Goal: Task Accomplishment & Management: Use online tool/utility

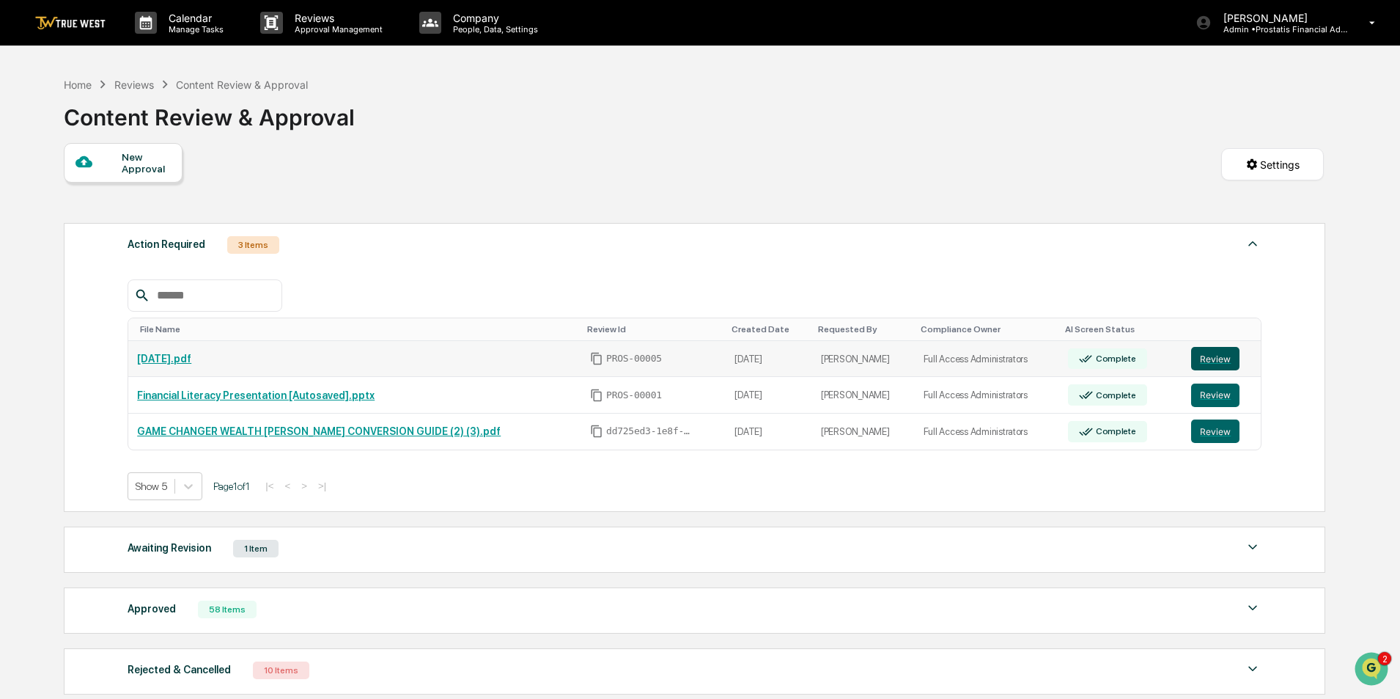
click at [1209, 357] on button "Review" at bounding box center [1215, 358] width 48 height 23
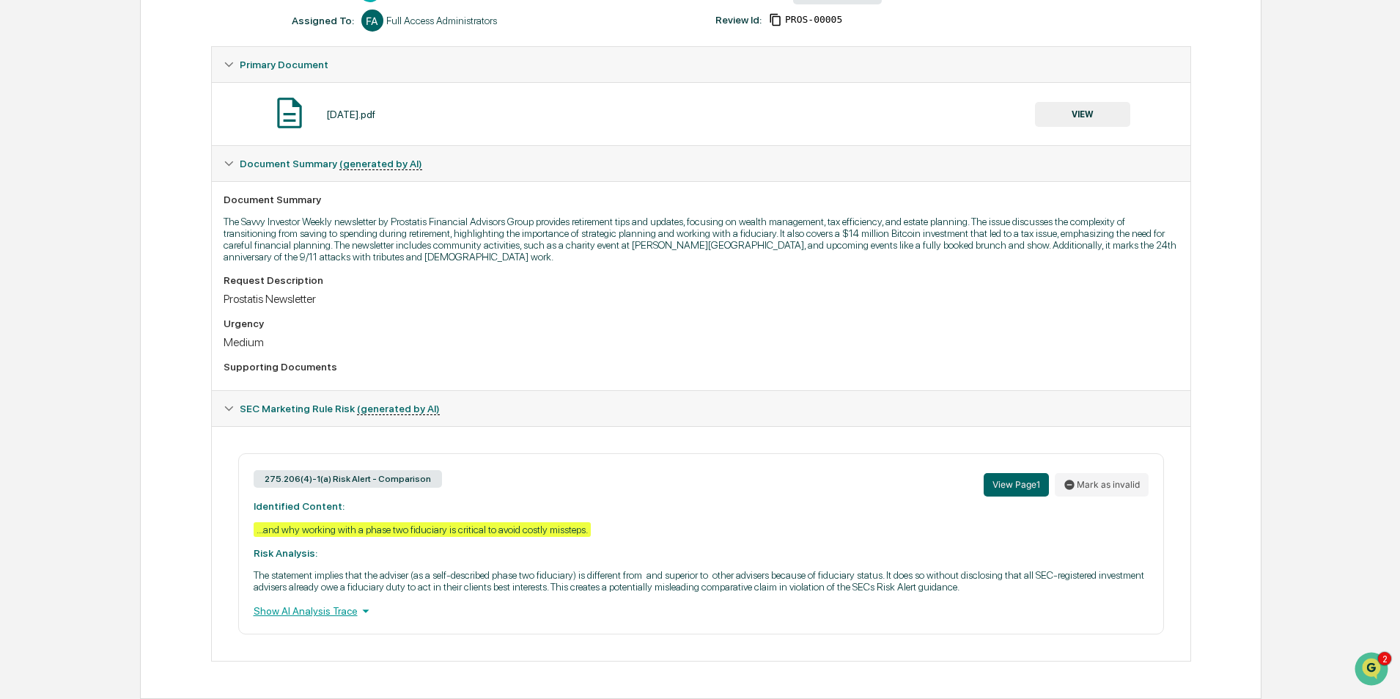
click at [334, 614] on div "Show AI Analysis Trace" at bounding box center [701, 611] width 895 height 16
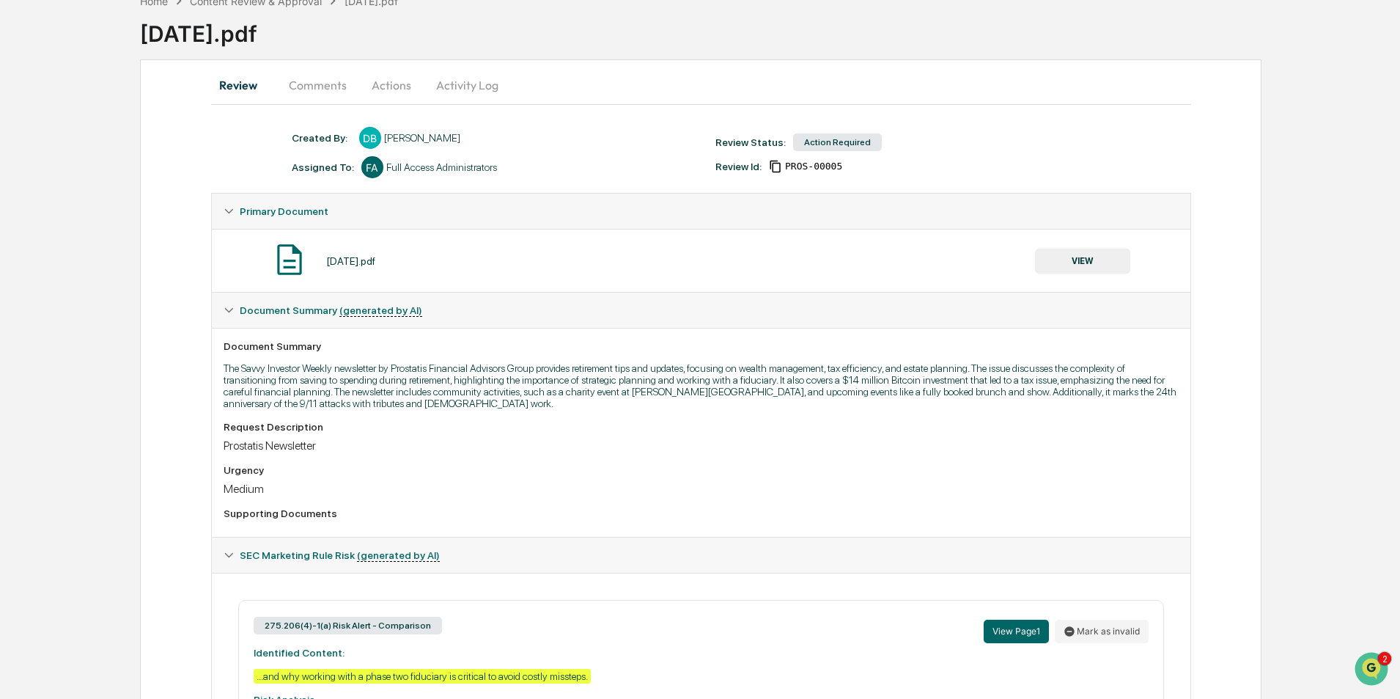
scroll to position [10, 0]
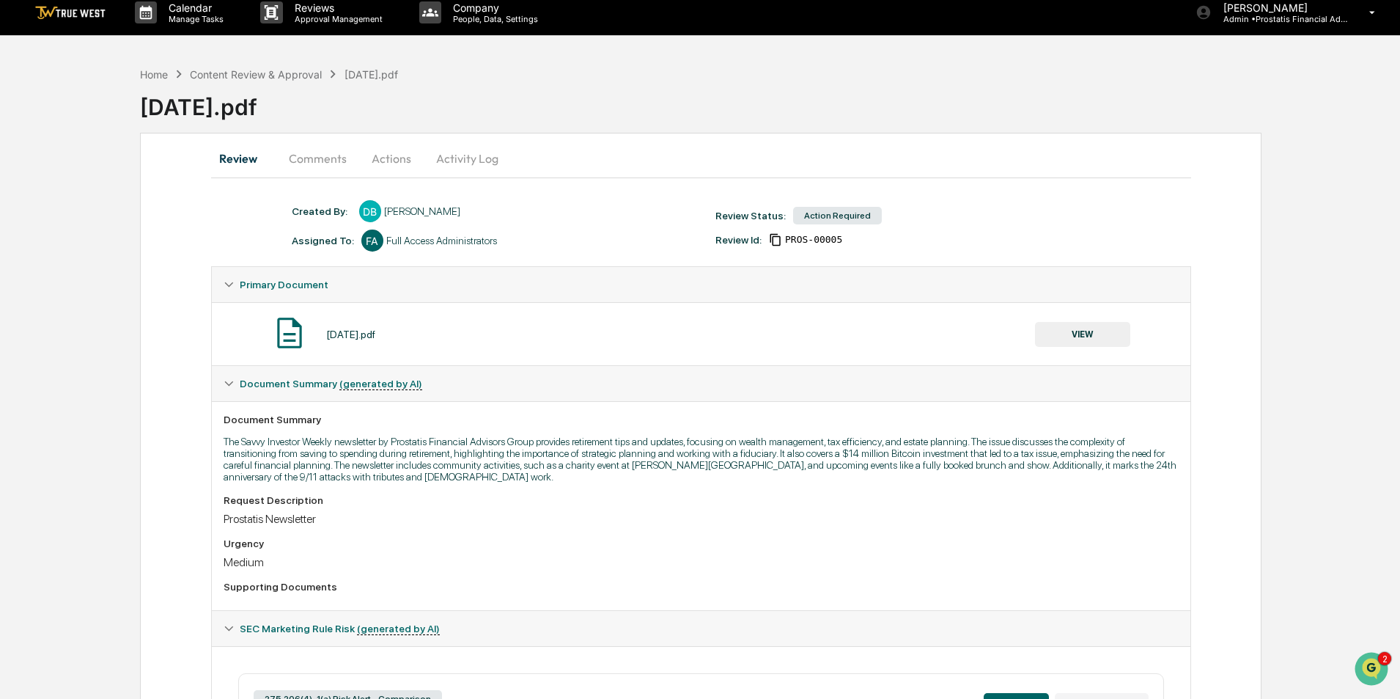
click at [1099, 336] on button "VIEW" at bounding box center [1082, 334] width 95 height 25
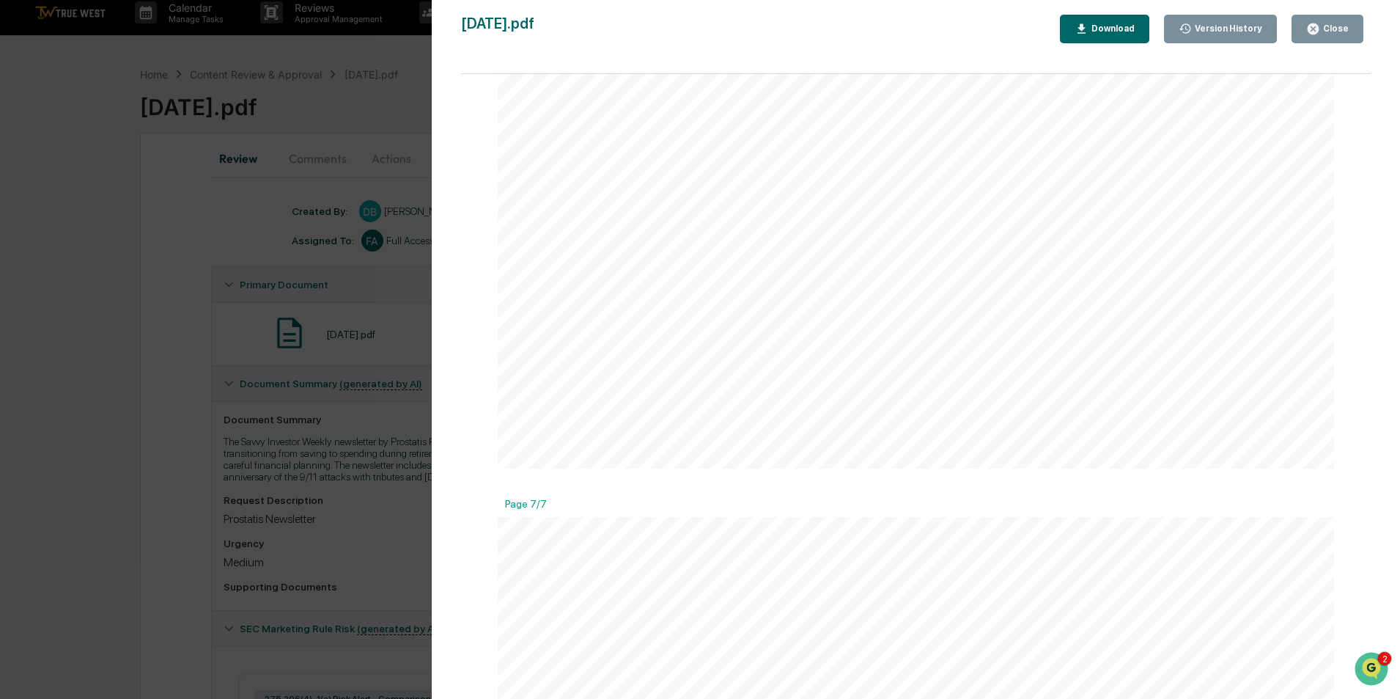
scroll to position [6304, 0]
click at [1332, 29] on div "Close" at bounding box center [1334, 28] width 29 height 10
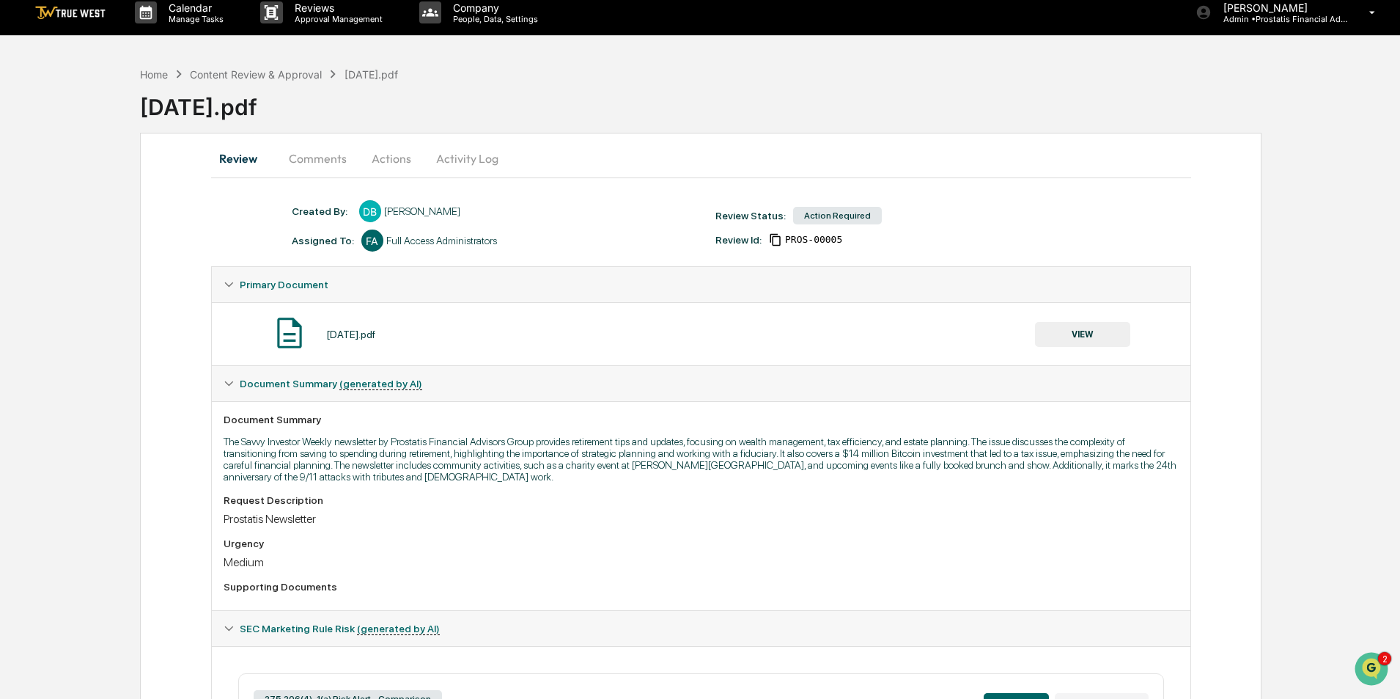
scroll to position [294, 0]
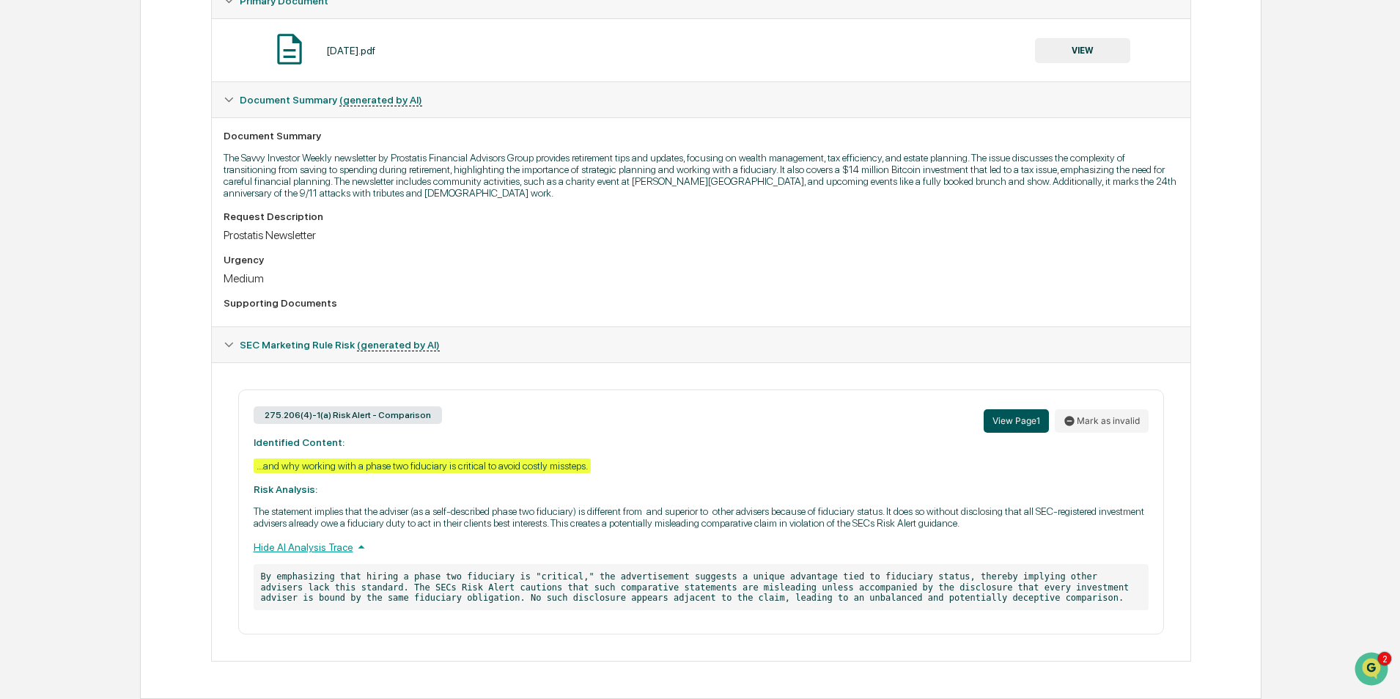
click at [1017, 413] on button "View Page 1" at bounding box center [1016, 420] width 65 height 23
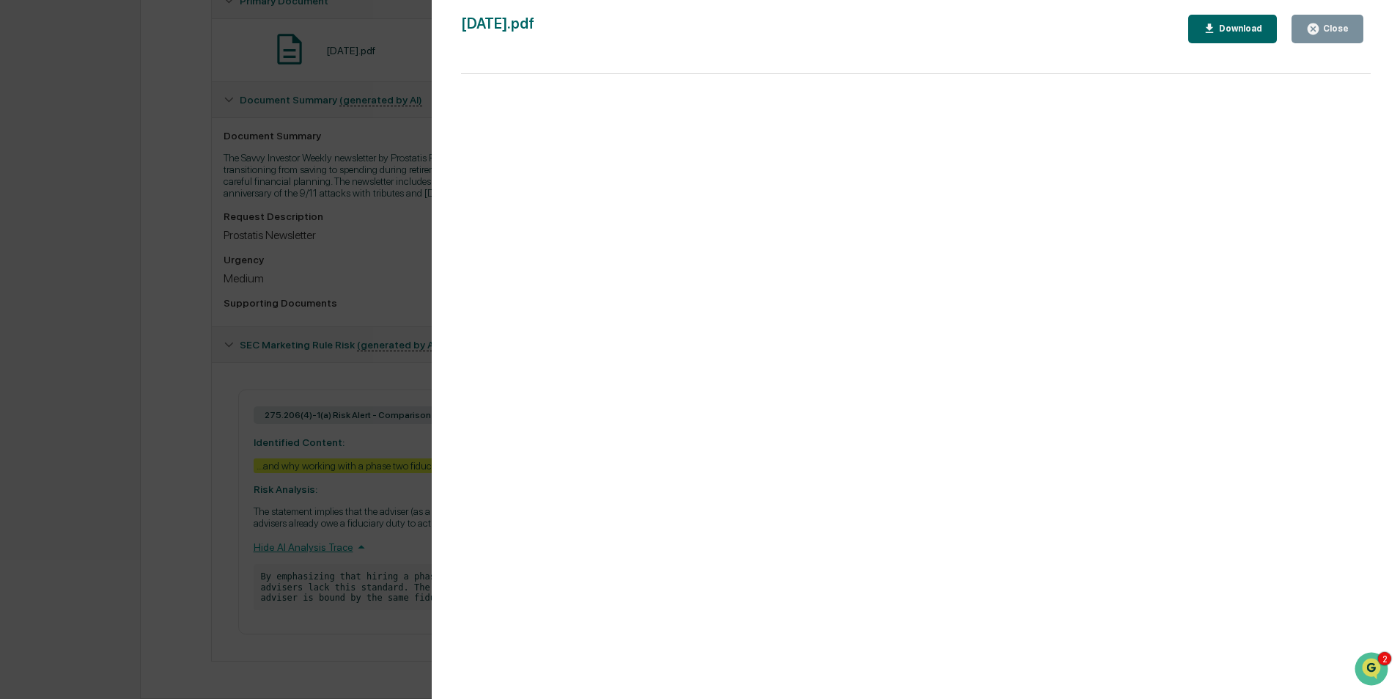
click at [290, 302] on div "Version History 09/11/2025, 05:46 PM Divi Barlow September 11 2025.pdf Close Do…" at bounding box center [700, 349] width 1400 height 699
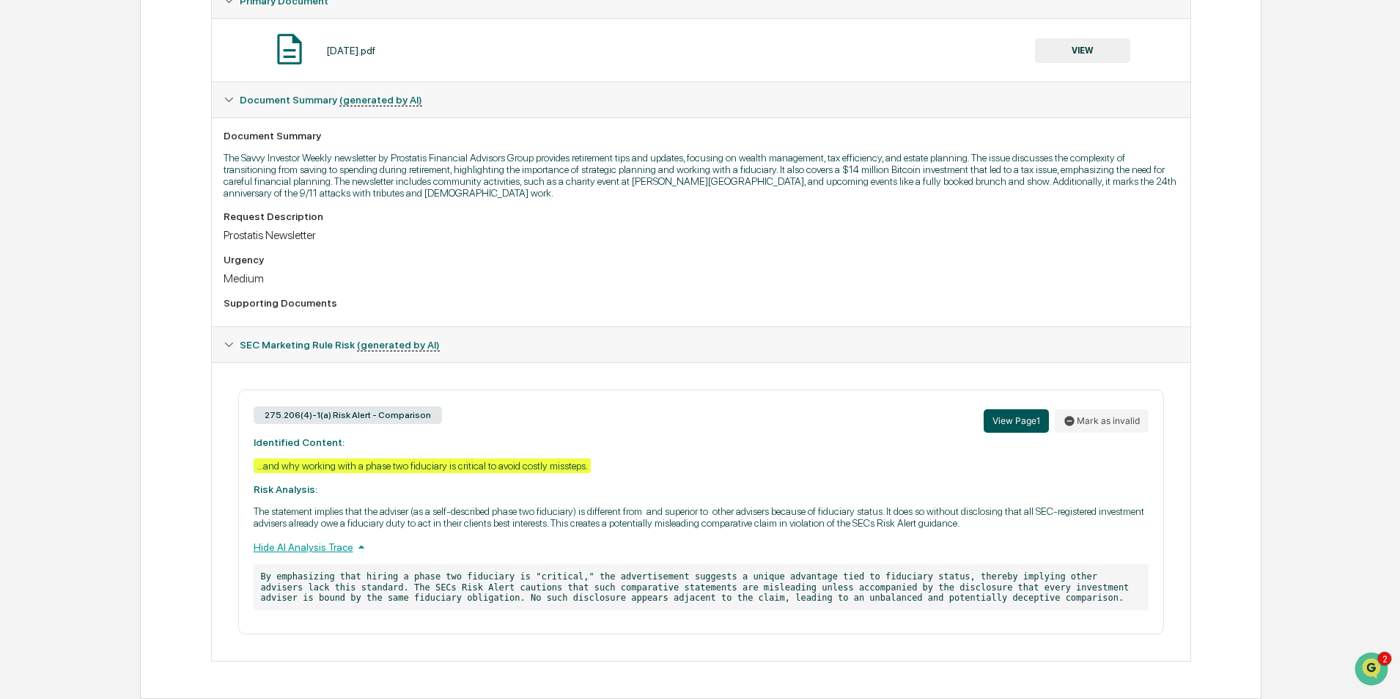
click at [1023, 424] on button "View Page 1" at bounding box center [1016, 420] width 65 height 23
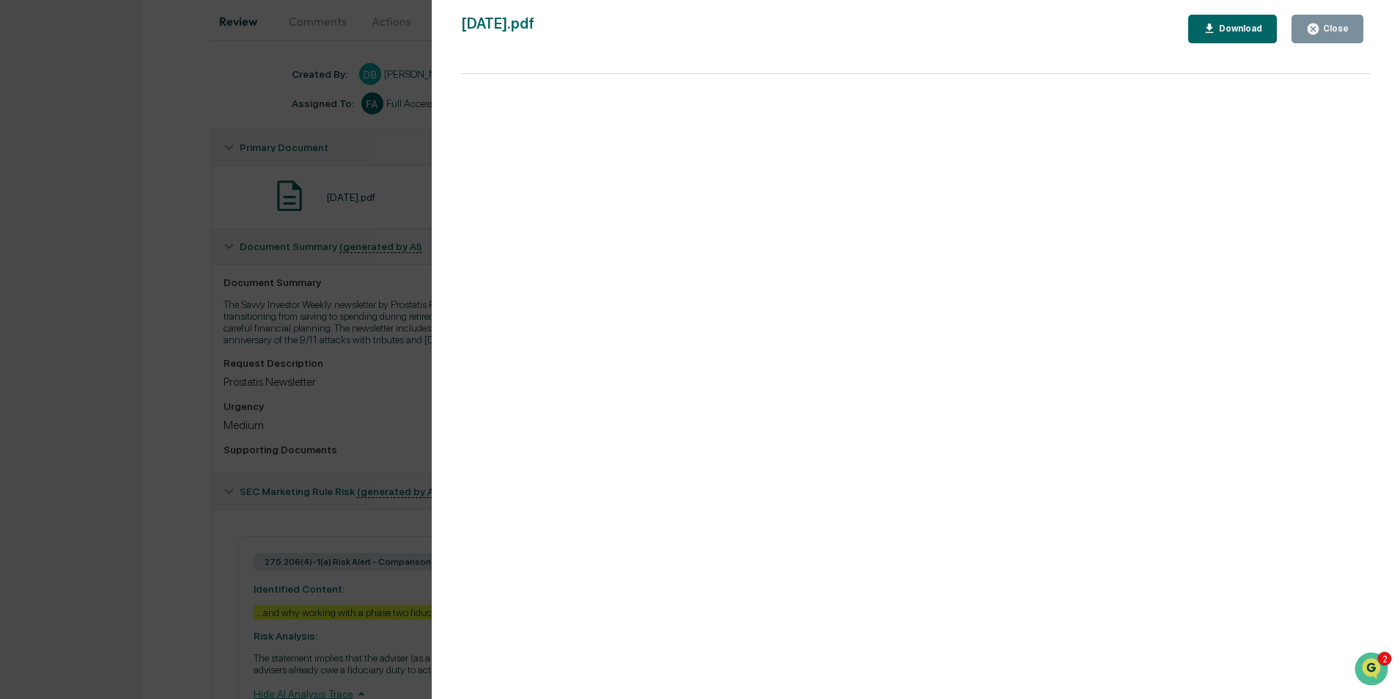
scroll to position [221, 0]
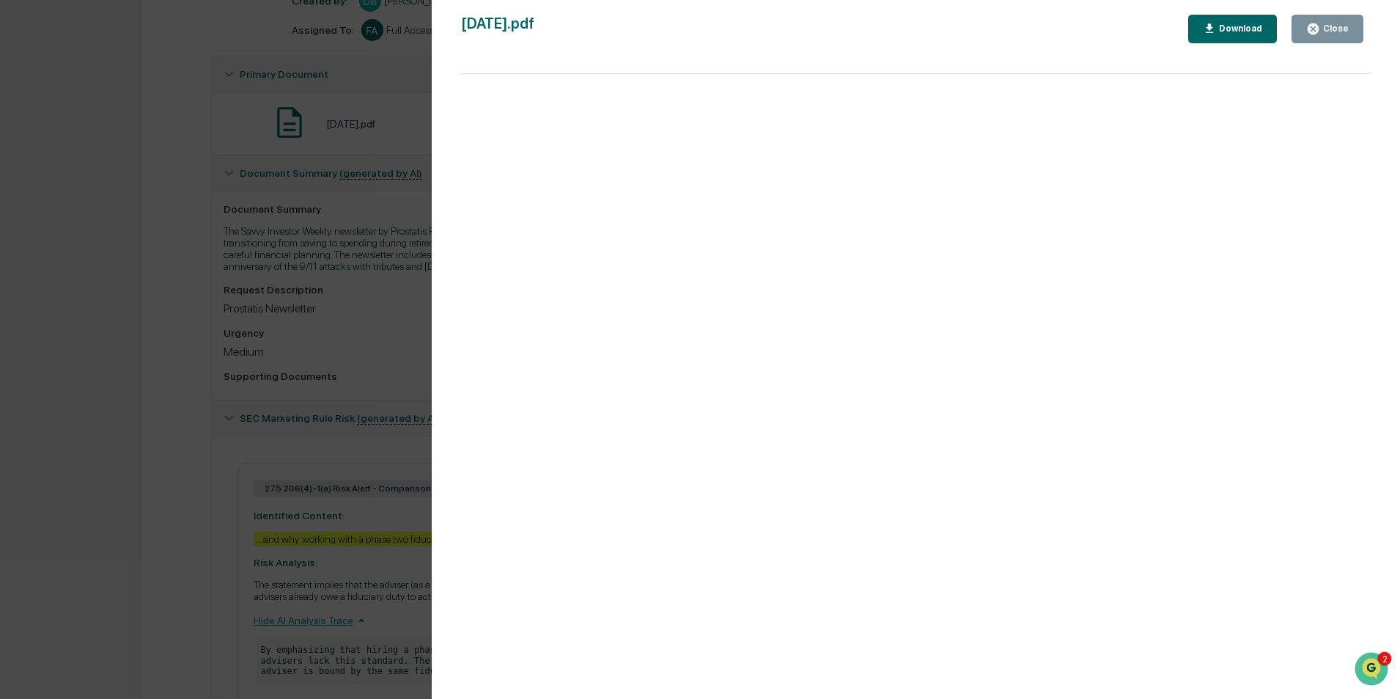
click at [236, 388] on div "Version History 09/11/2025, 05:46 PM Divi Barlow September 11 2025.pdf Close Do…" at bounding box center [700, 349] width 1400 height 699
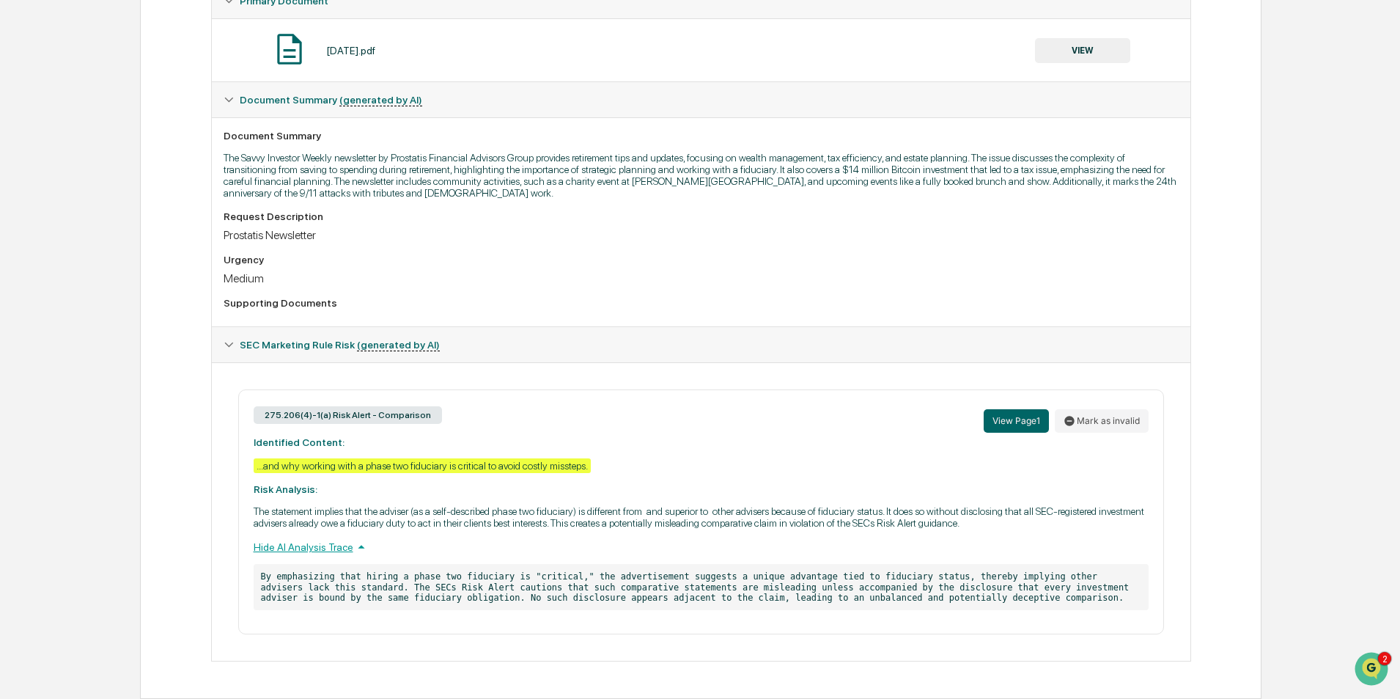
scroll to position [0, 0]
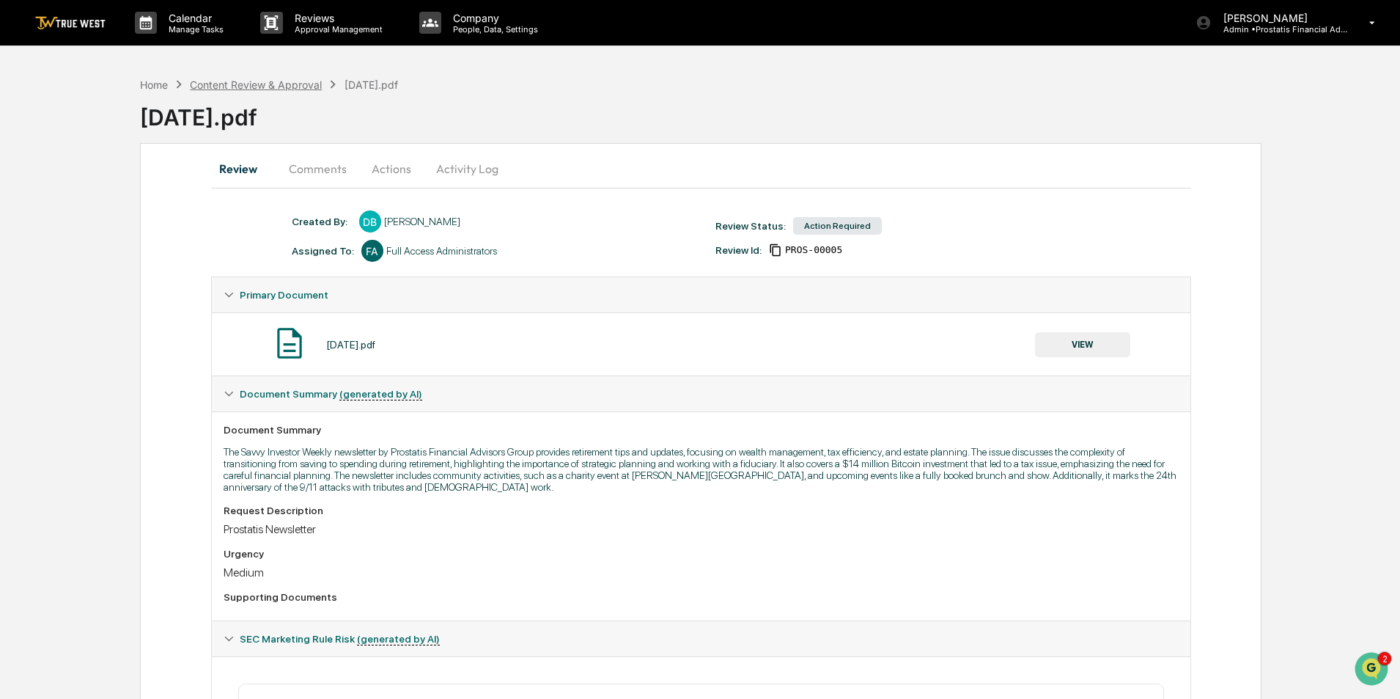
click at [289, 86] on div "Content Review & Approval" at bounding box center [256, 84] width 132 height 12
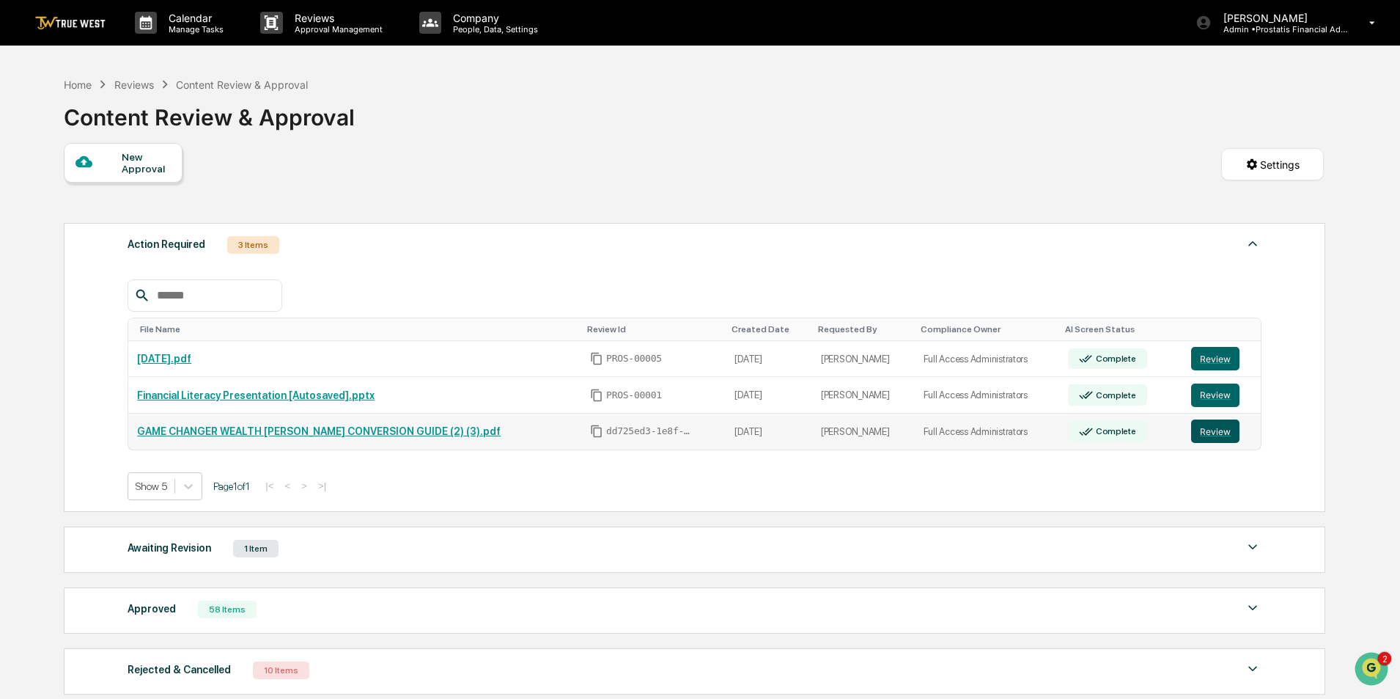
click at [1217, 436] on button "Review" at bounding box center [1215, 430] width 48 height 23
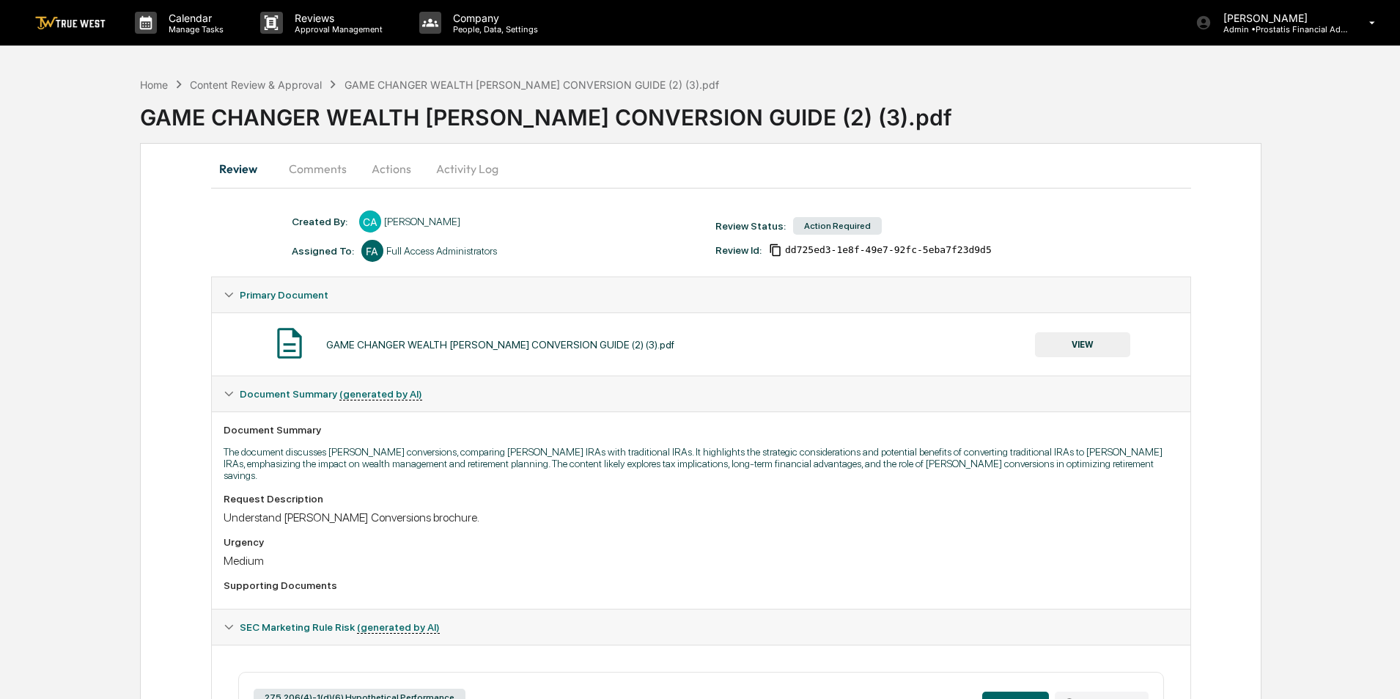
click at [460, 172] on button "Activity Log" at bounding box center [467, 168] width 86 height 35
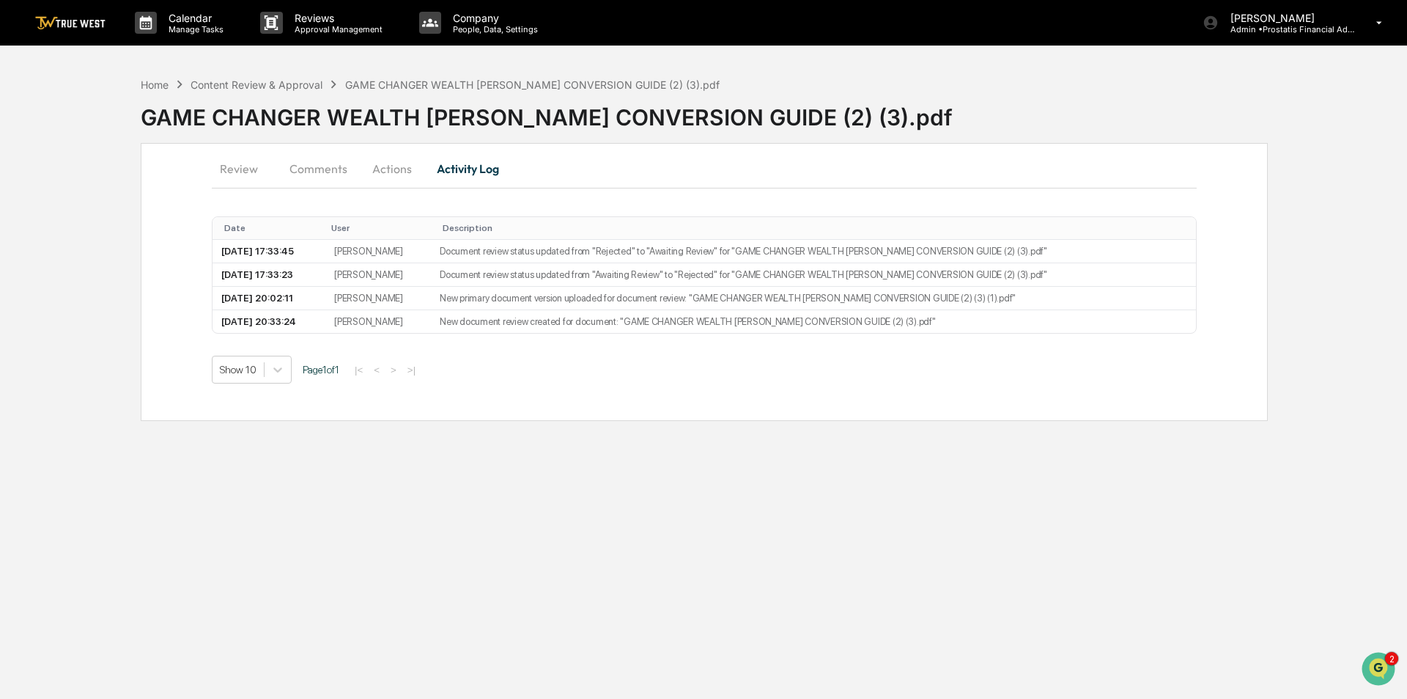
click at [388, 166] on button "Actions" at bounding box center [392, 168] width 66 height 35
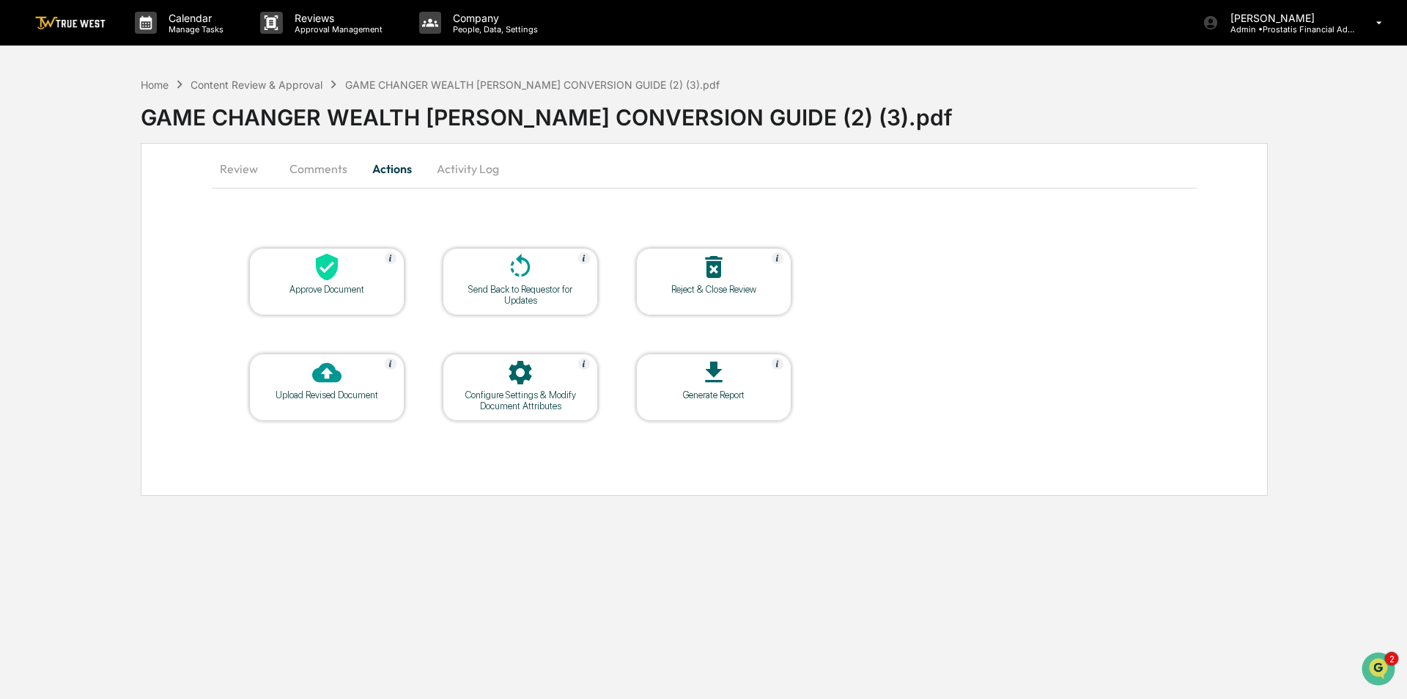
click at [716, 267] on icon at bounding box center [713, 266] width 29 height 29
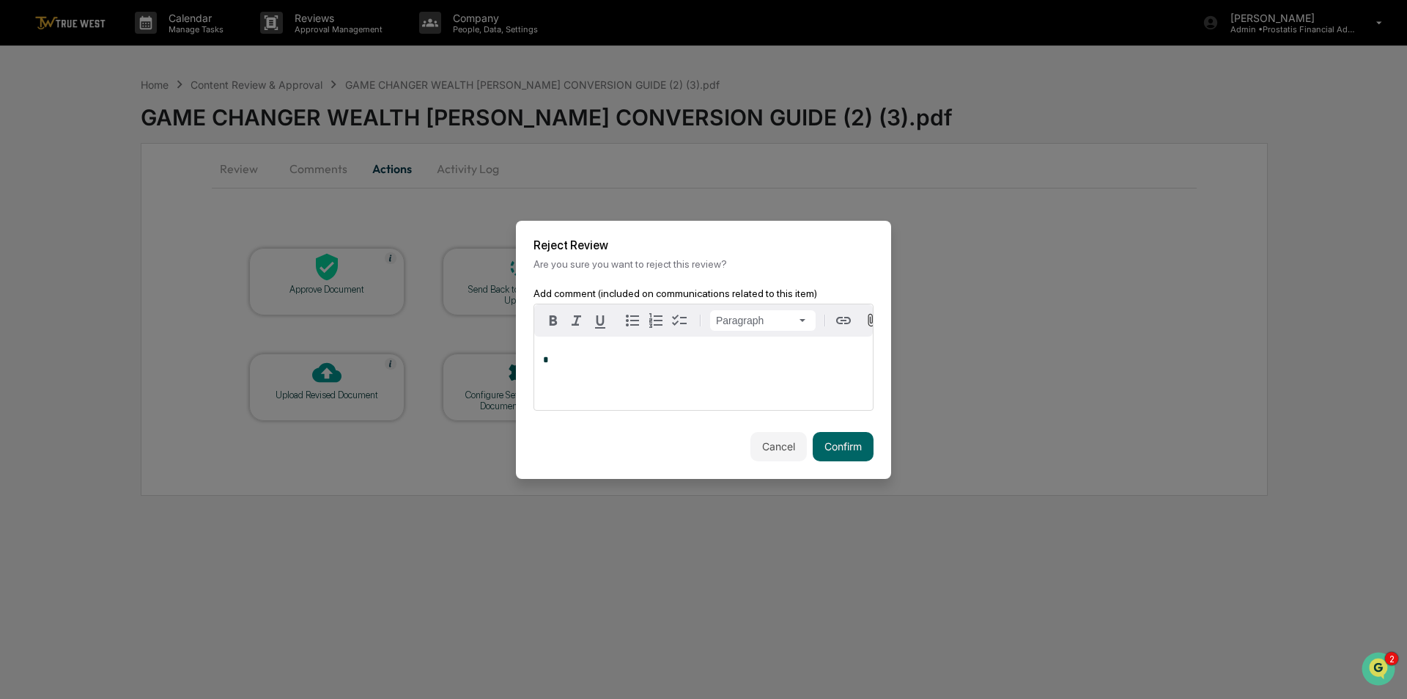
click at [639, 390] on div "*" at bounding box center [703, 372] width 339 height 73
click at [843, 446] on button "Confirm" at bounding box center [843, 446] width 61 height 29
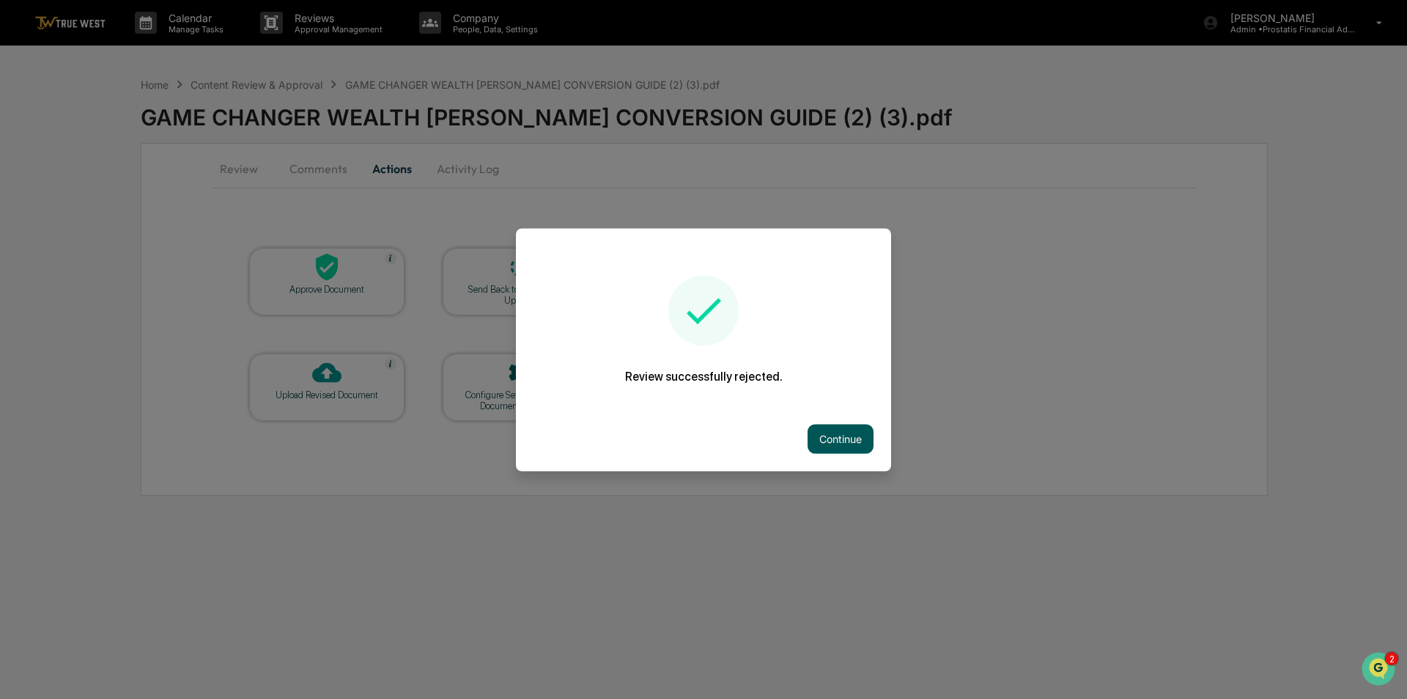
click at [846, 435] on button "Continue" at bounding box center [841, 438] width 66 height 29
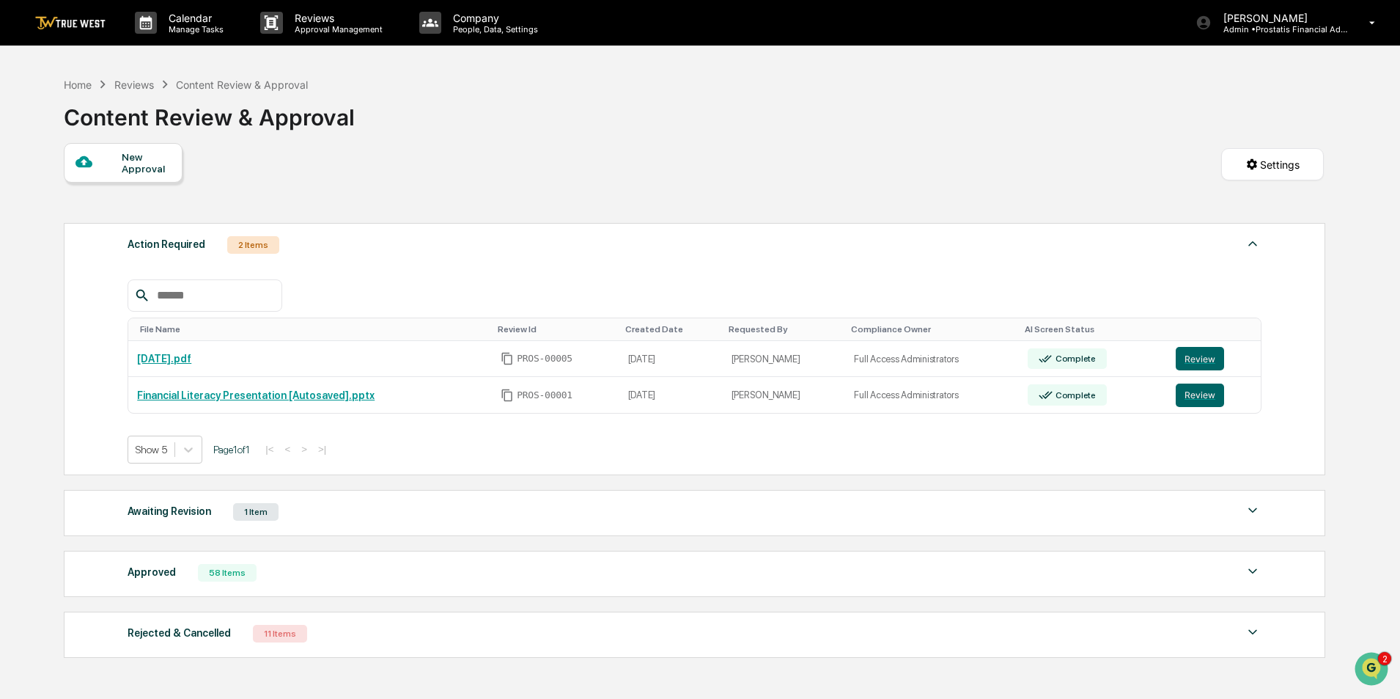
click at [139, 86] on div "Reviews" at bounding box center [134, 84] width 40 height 12
click at [260, 503] on div "1 Item" at bounding box center [255, 512] width 45 height 18
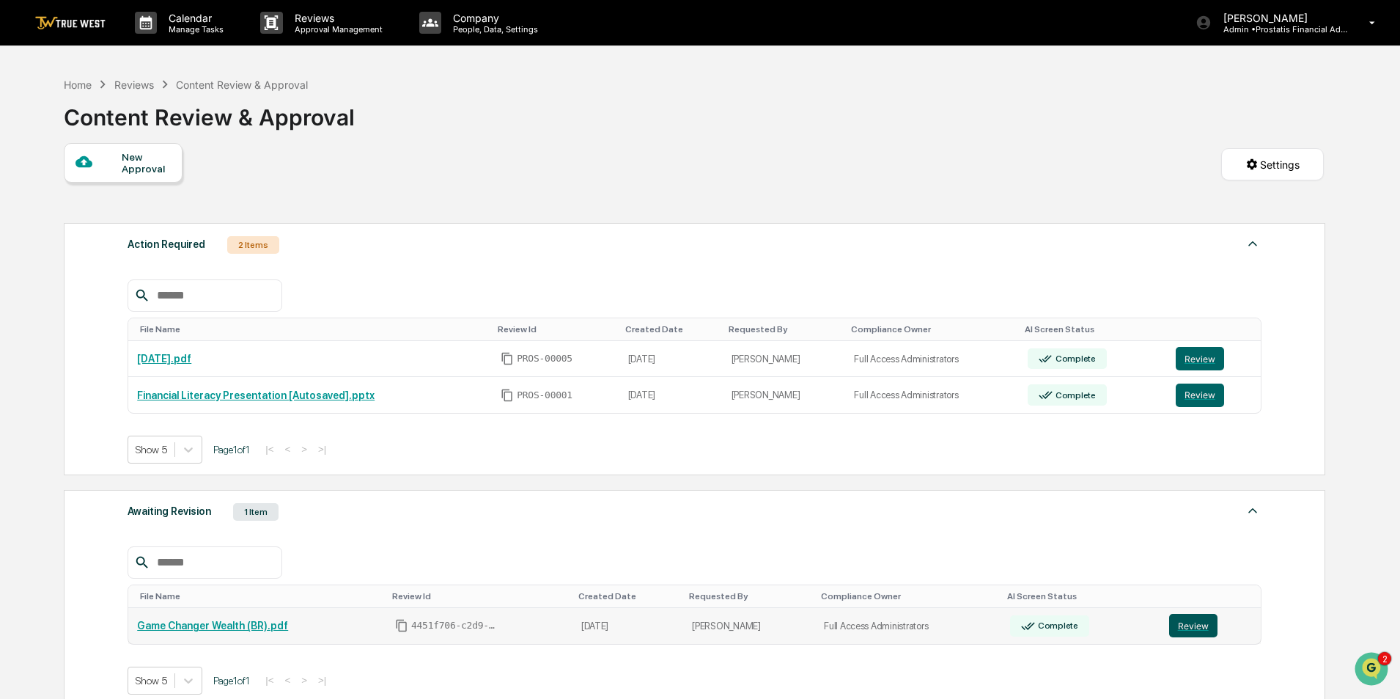
click at [1188, 628] on button "Review" at bounding box center [1193, 625] width 48 height 23
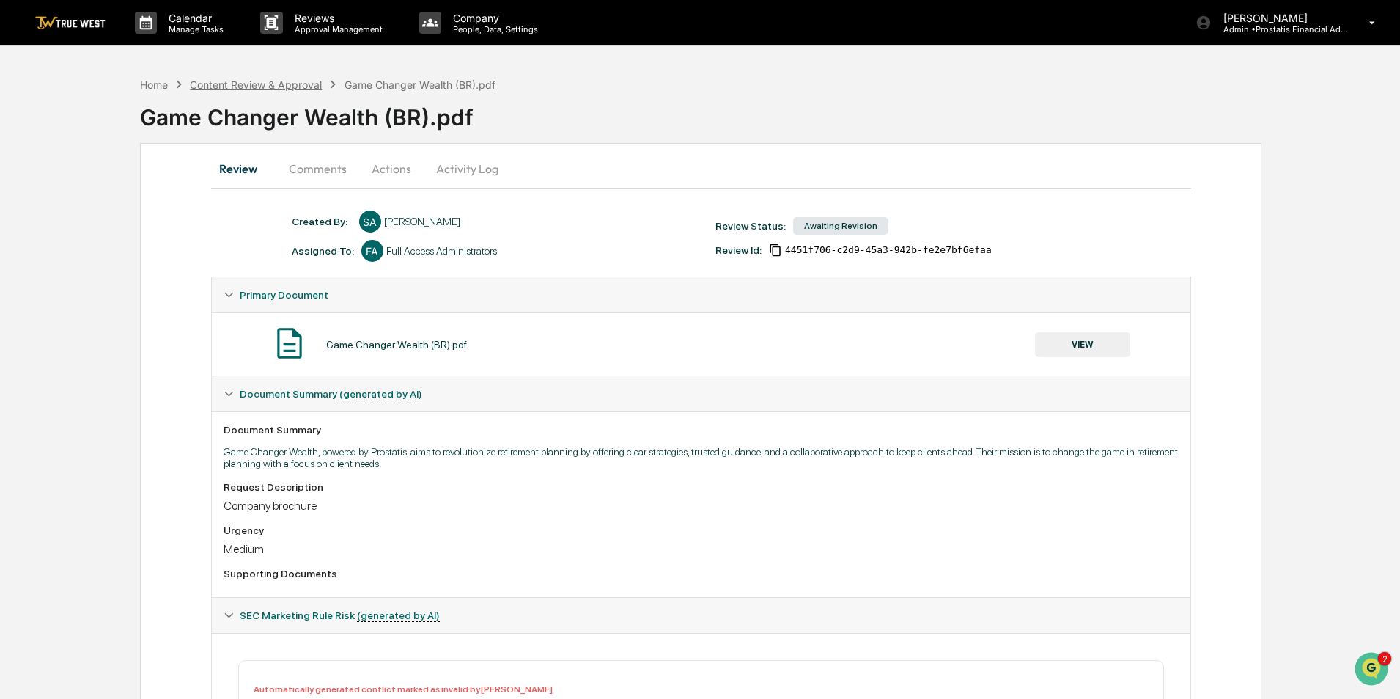
click at [267, 81] on div "Content Review & Approval" at bounding box center [256, 84] width 132 height 12
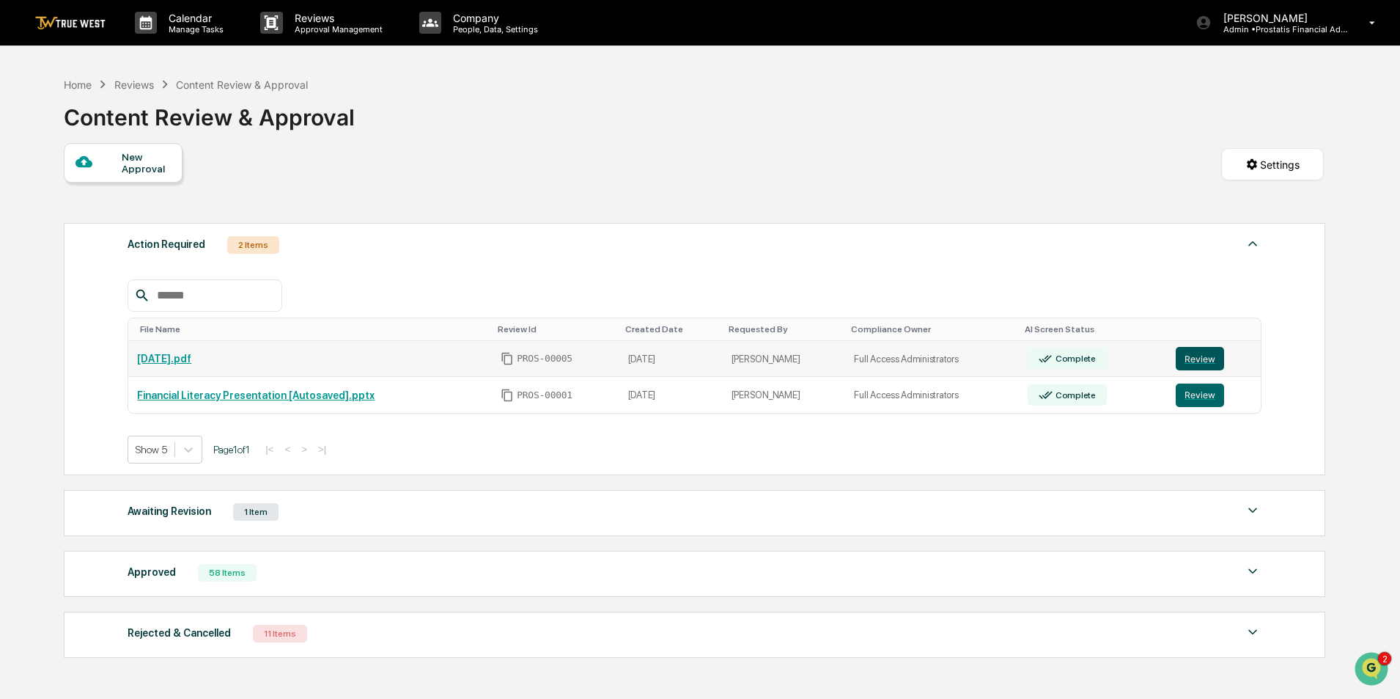
click at [1200, 353] on button "Review" at bounding box center [1200, 358] width 48 height 23
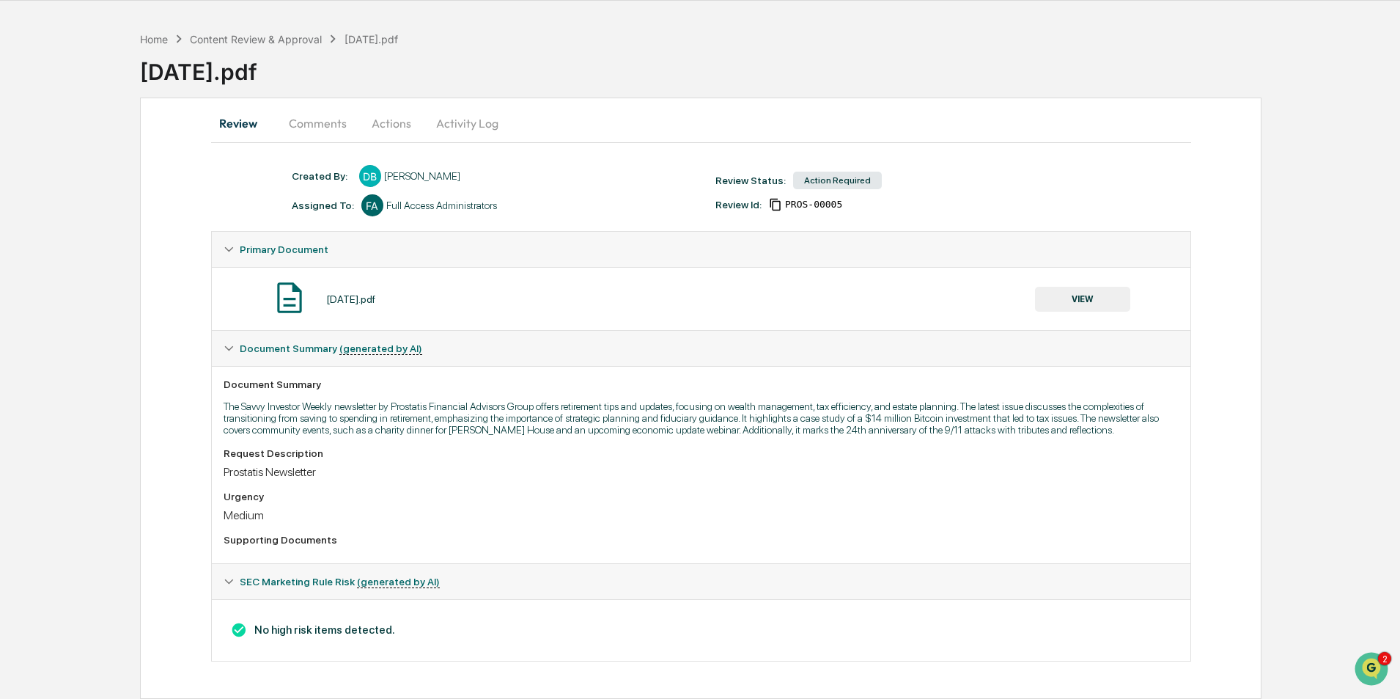
click at [1085, 297] on button "VIEW" at bounding box center [1082, 299] width 95 height 25
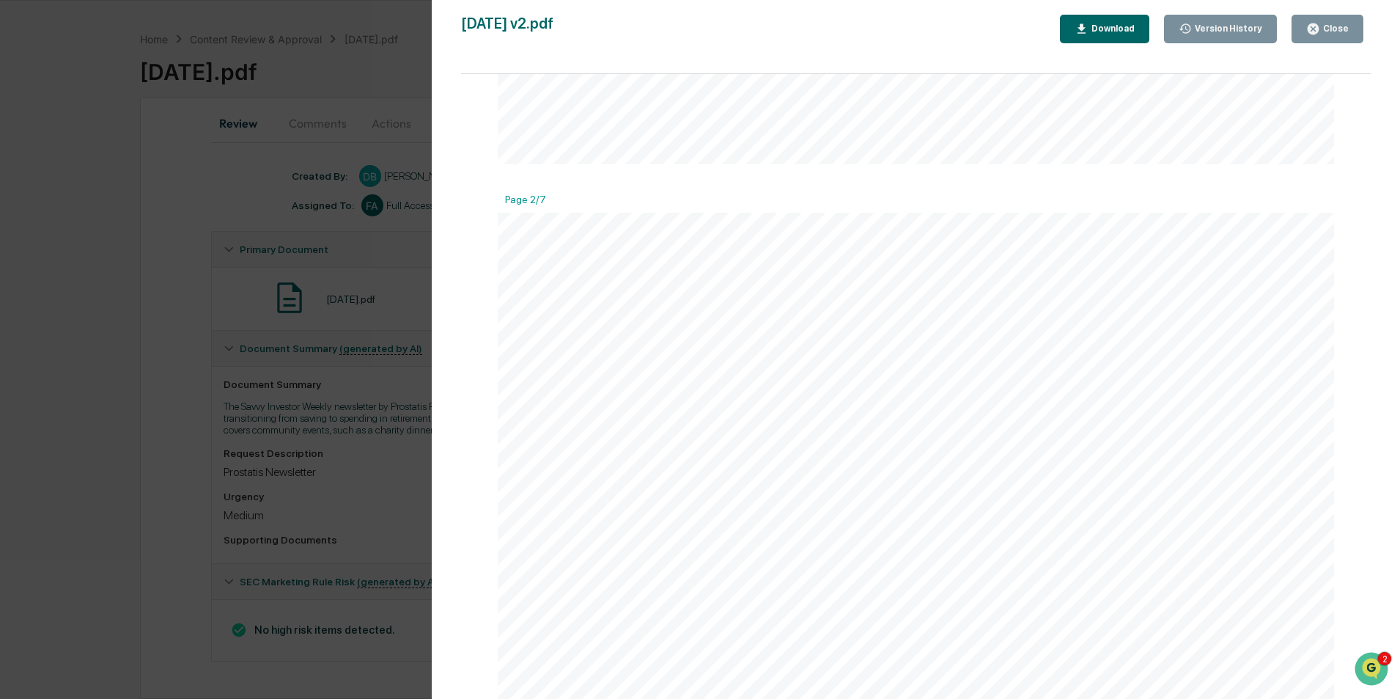
scroll to position [1173, 0]
click at [632, 147] on div "Estate Tax Exemption Raised to $30M for Couples – Here's What It Means Subscrib…" at bounding box center [916, 607] width 837 height 1083
click at [1325, 28] on div "Close" at bounding box center [1334, 28] width 29 height 10
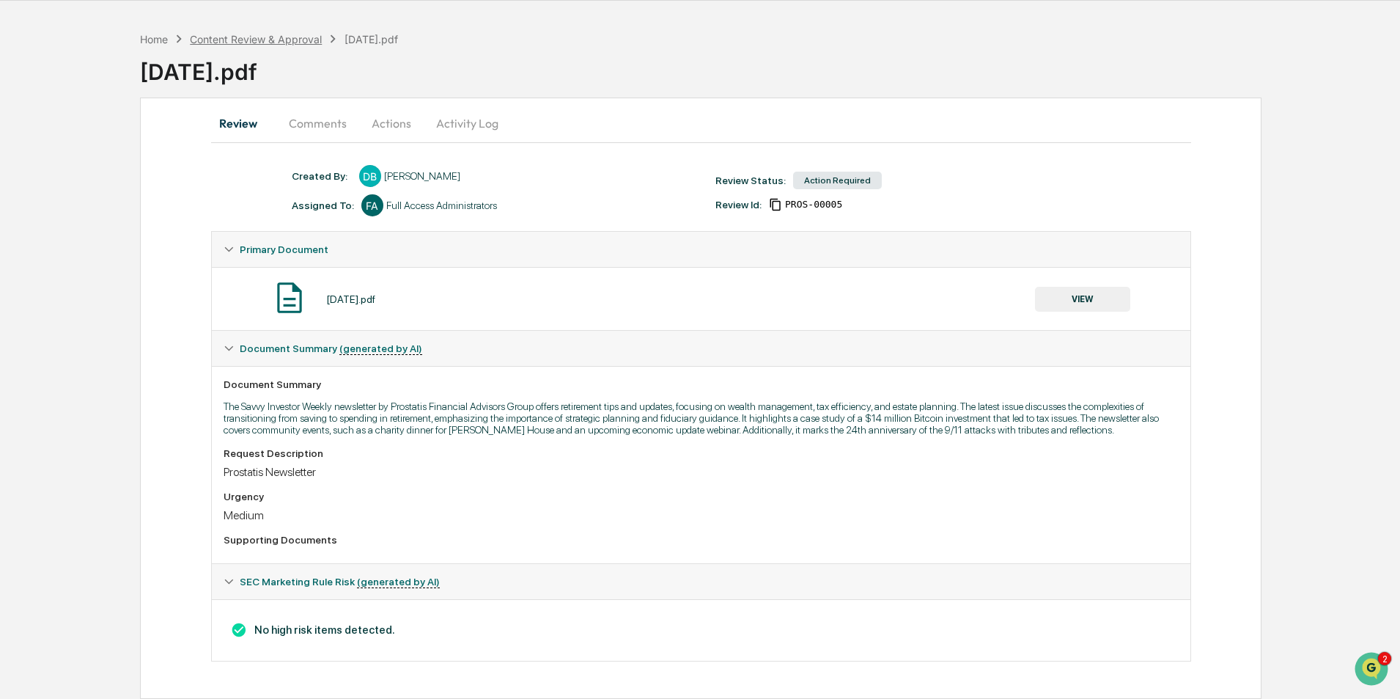
click at [254, 37] on div "Content Review & Approval" at bounding box center [256, 39] width 132 height 12
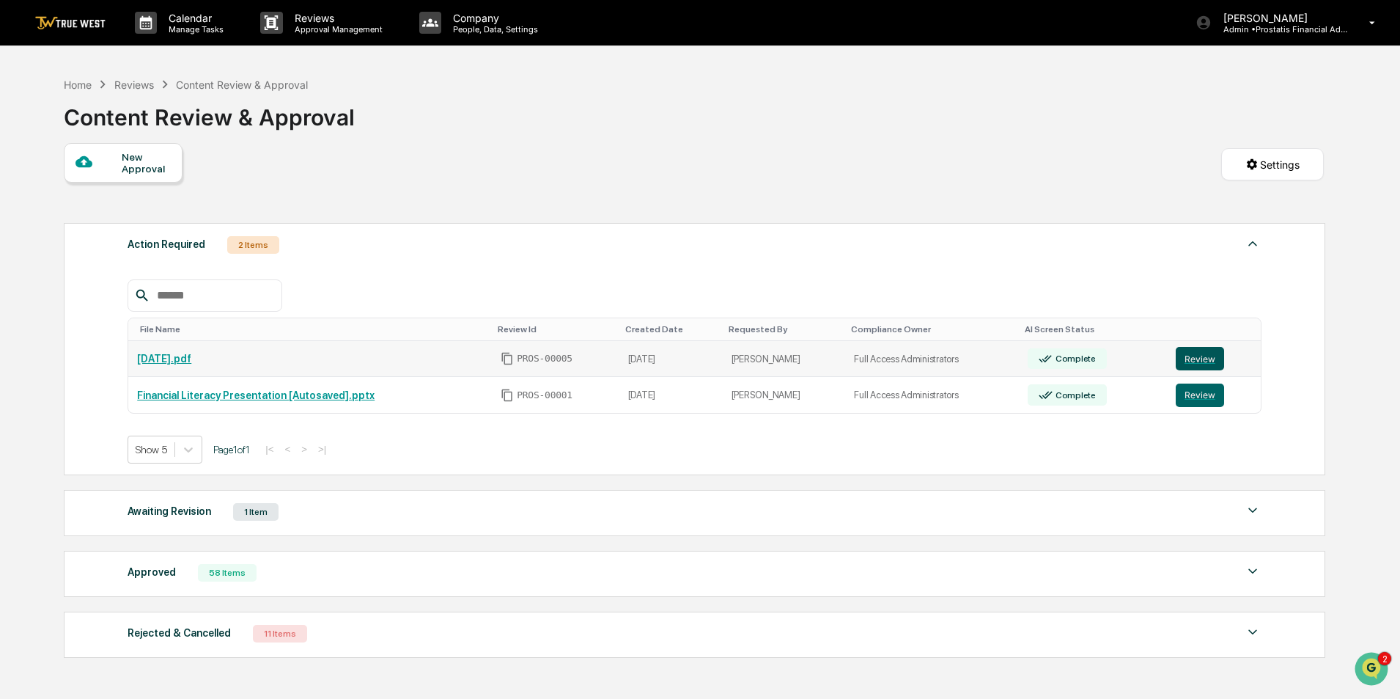
click at [1192, 356] on button "Review" at bounding box center [1200, 358] width 48 height 23
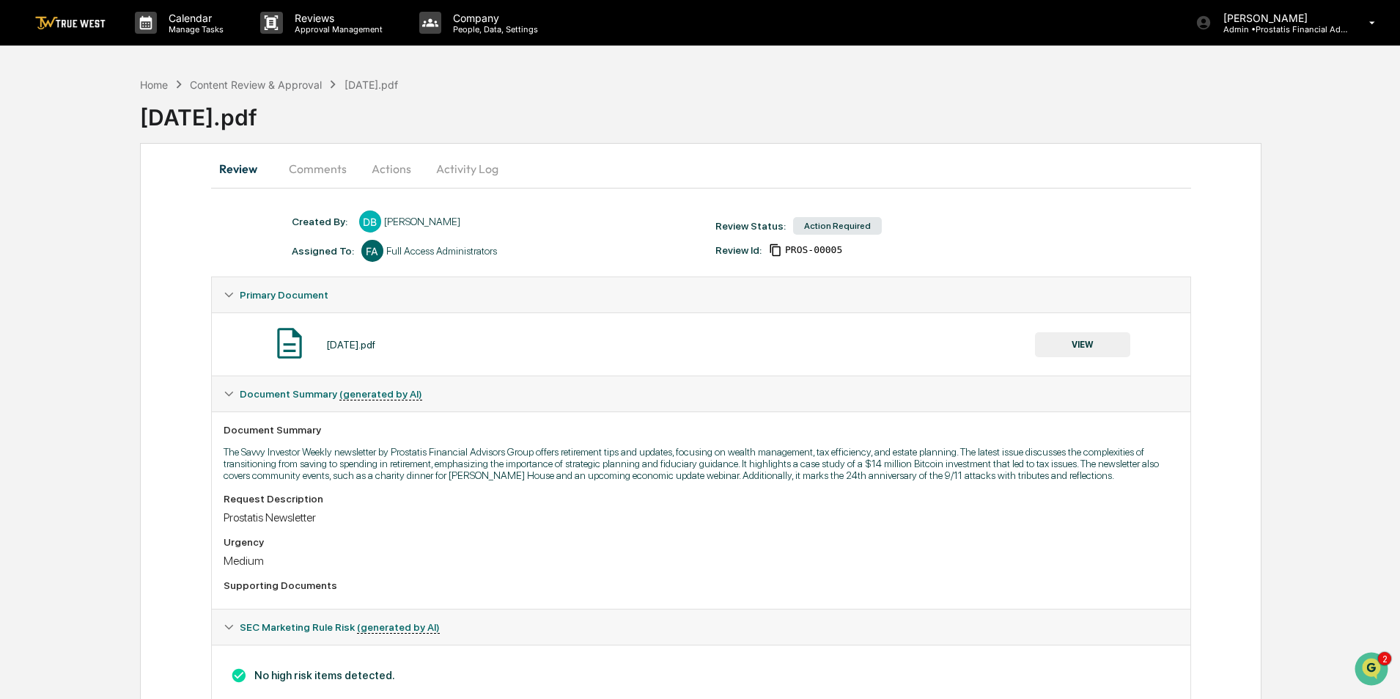
click at [395, 171] on button "Actions" at bounding box center [391, 168] width 66 height 35
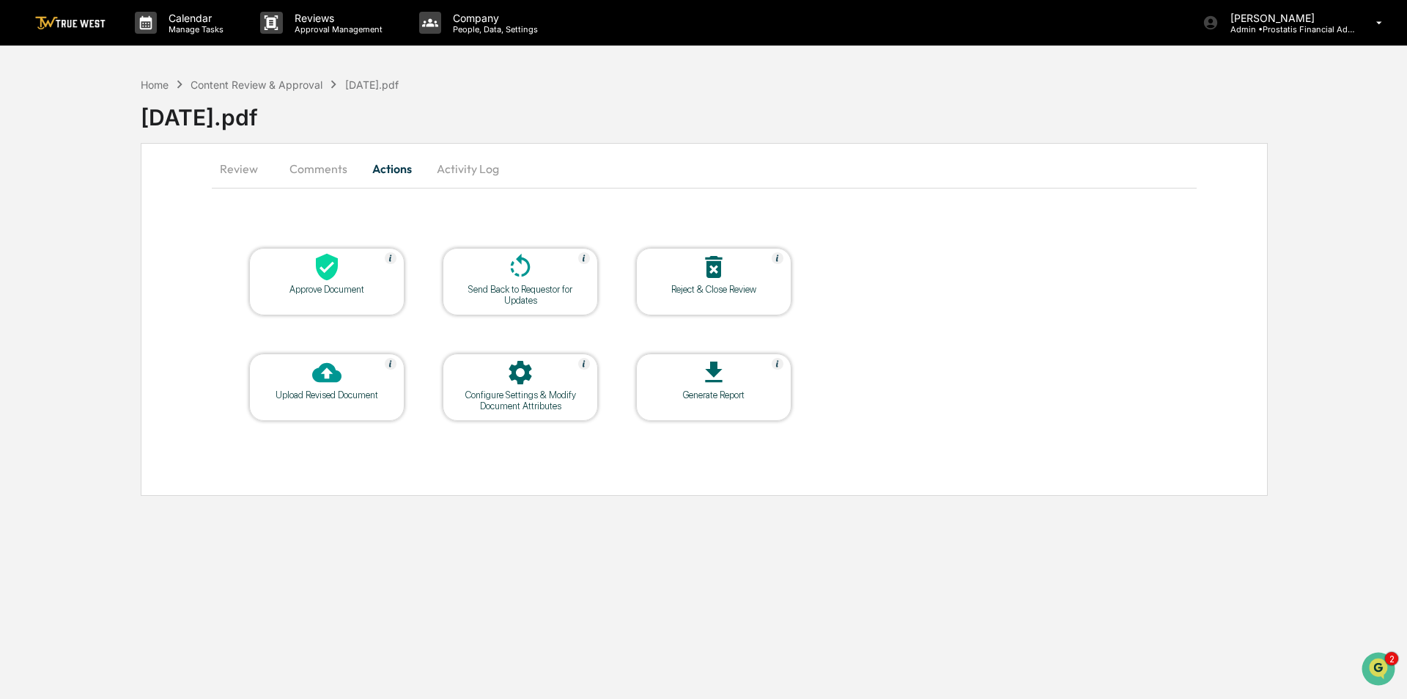
click at [305, 171] on button "Comments" at bounding box center [318, 168] width 81 height 35
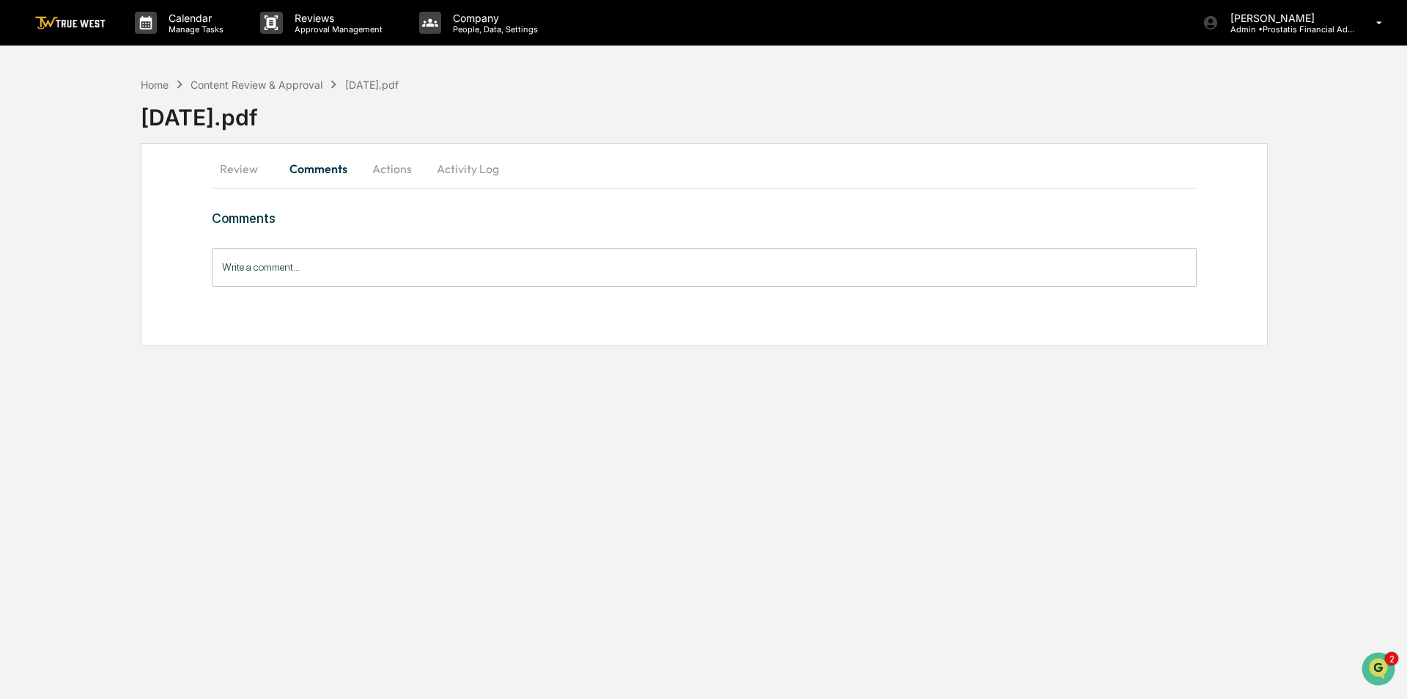
click at [217, 169] on button "Review" at bounding box center [245, 168] width 66 height 35
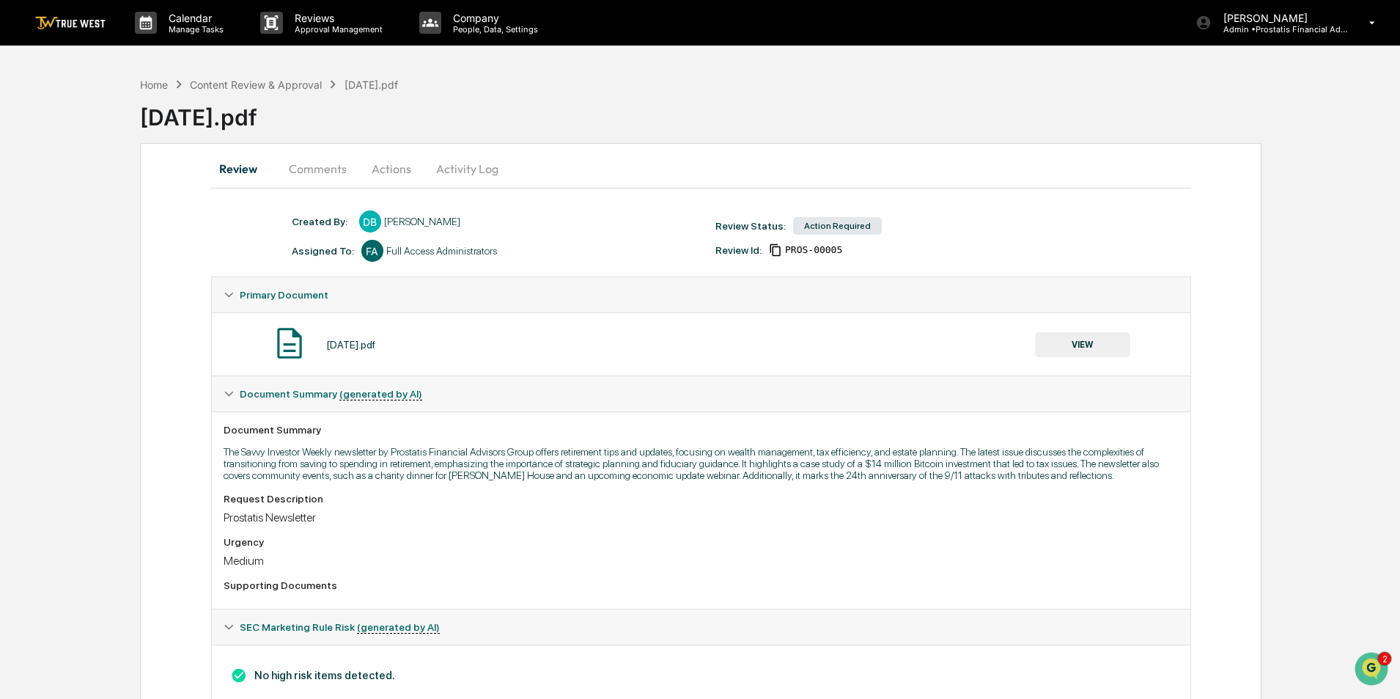
scroll to position [45, 0]
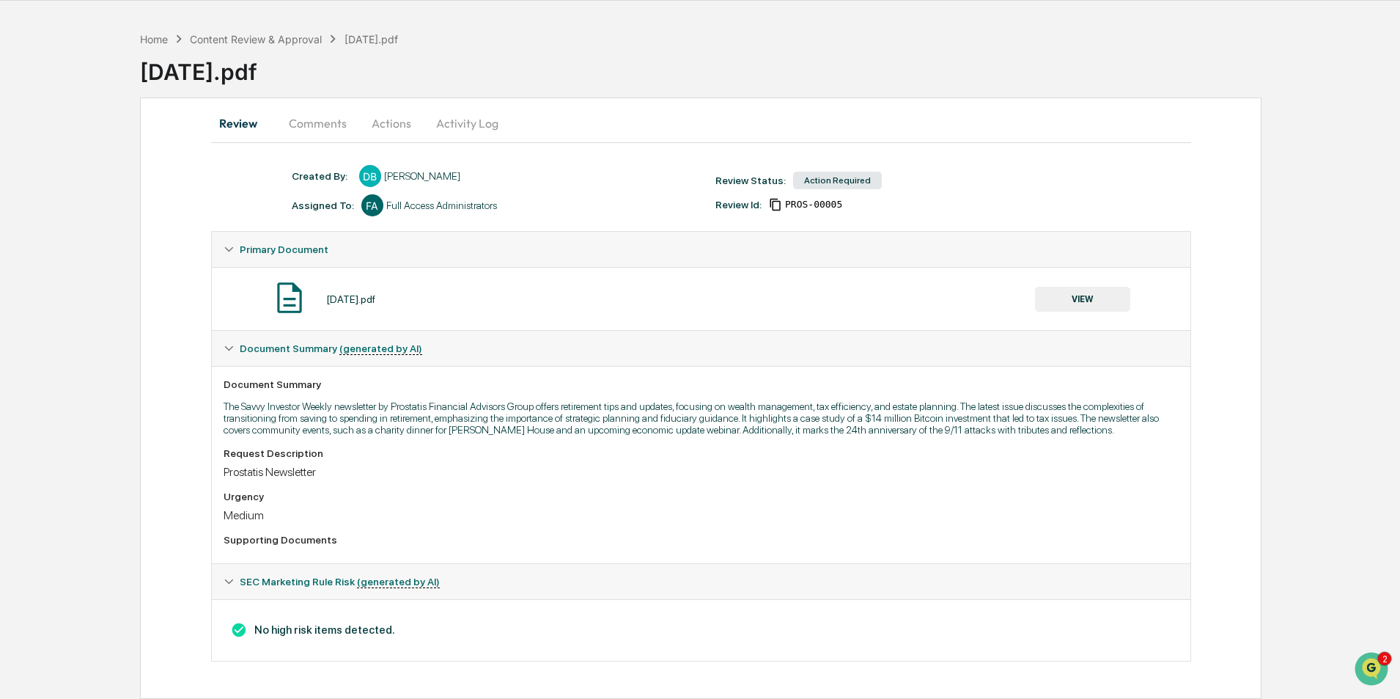
click at [1083, 287] on button "VIEW" at bounding box center [1082, 299] width 95 height 25
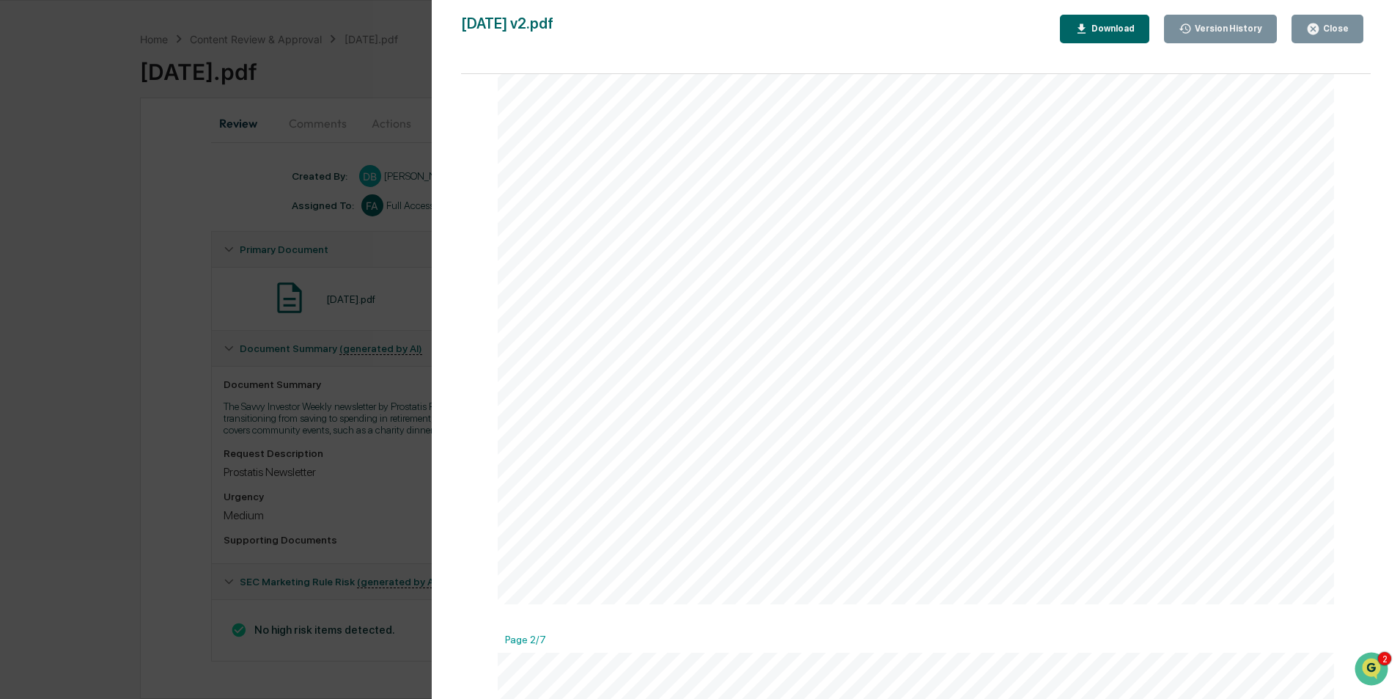
scroll to position [0, 0]
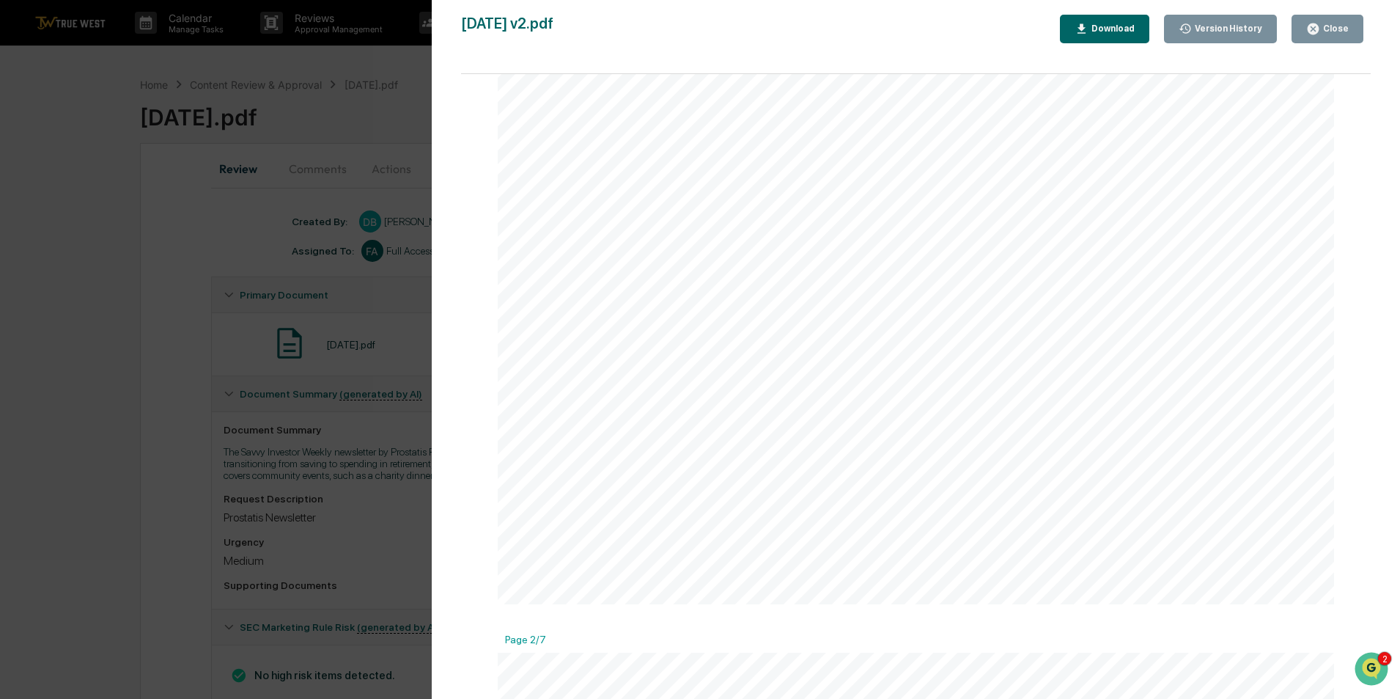
click at [318, 112] on div "Version History [DATE] 05:57 PM [PERSON_NAME] [DATE] 05:46 PM [PERSON_NAME] [DA…" at bounding box center [700, 349] width 1400 height 699
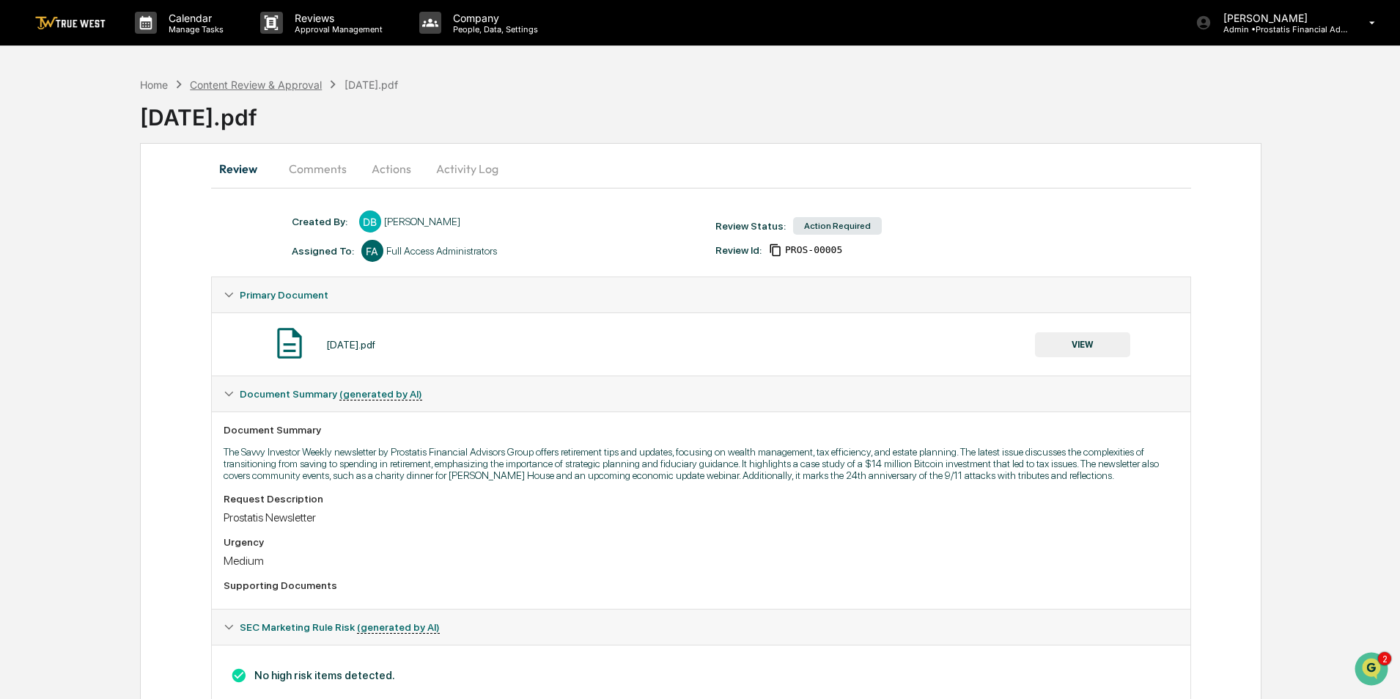
click at [219, 81] on div "Content Review & Approval" at bounding box center [256, 84] width 132 height 12
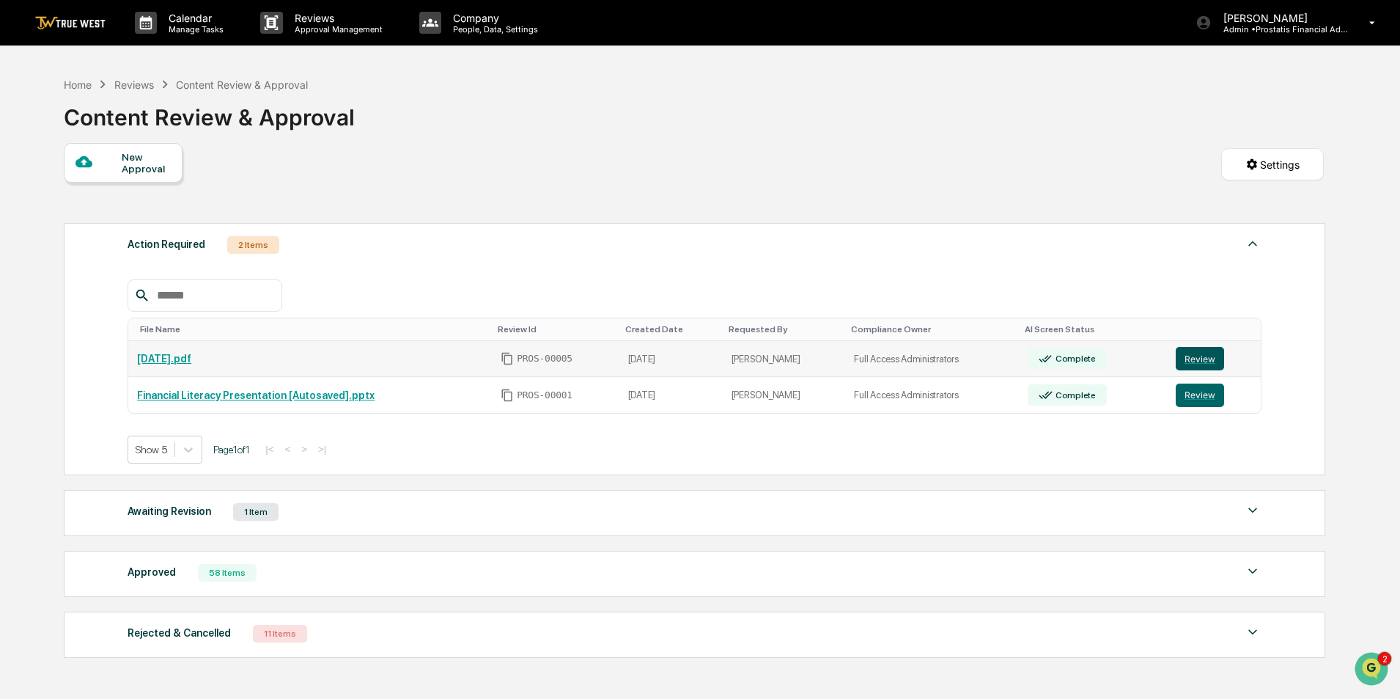
click at [1199, 358] on button "Review" at bounding box center [1200, 358] width 48 height 23
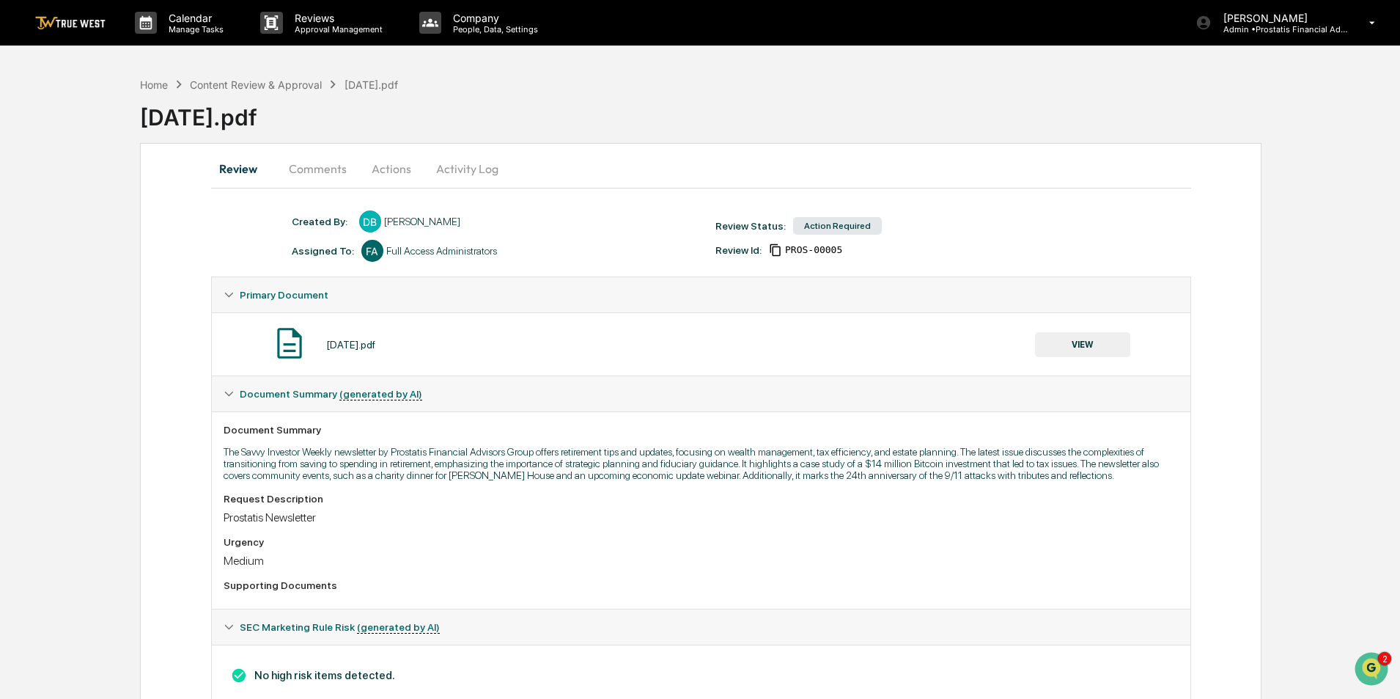
click at [1089, 350] on button "VIEW" at bounding box center [1082, 344] width 95 height 25
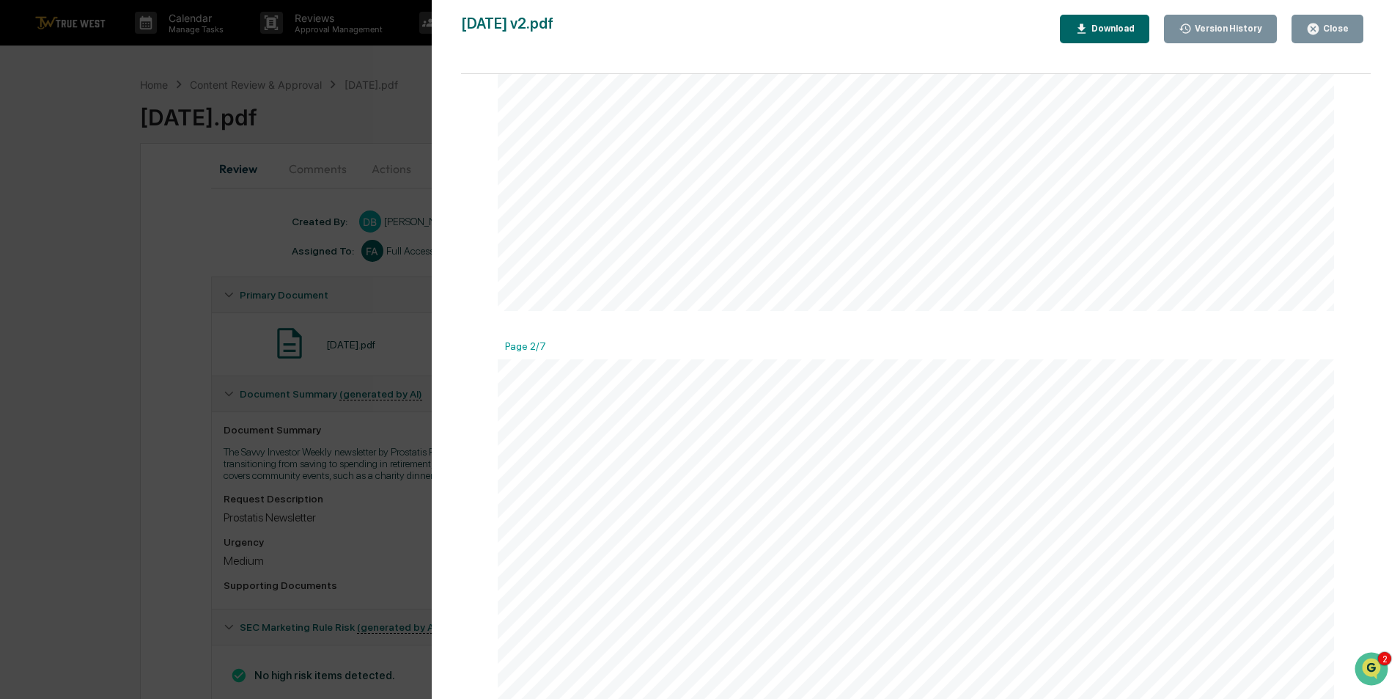
scroll to position [1100, 0]
click at [185, 278] on div "Version History [DATE] 05:57 PM [PERSON_NAME] [DATE] 05:46 PM [PERSON_NAME] [DA…" at bounding box center [700, 349] width 1400 height 699
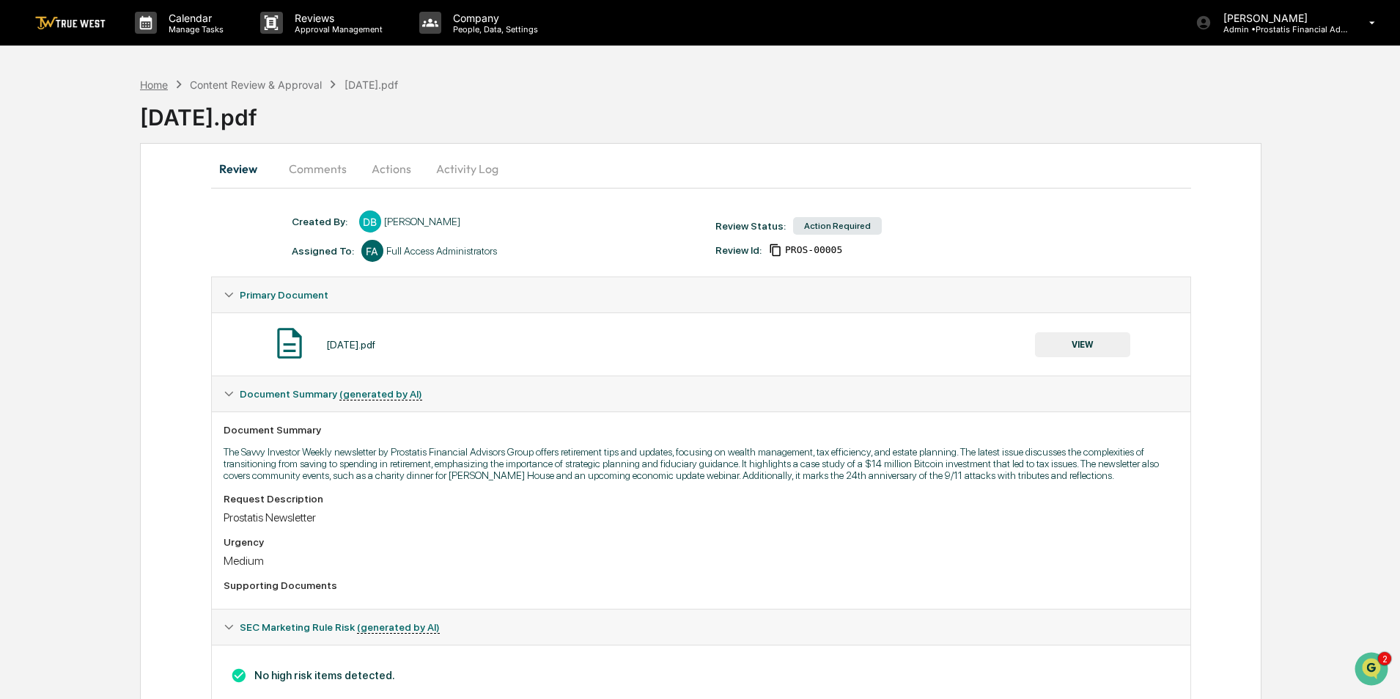
click at [143, 87] on div "Home" at bounding box center [154, 84] width 28 height 12
